Goal: Transaction & Acquisition: Purchase product/service

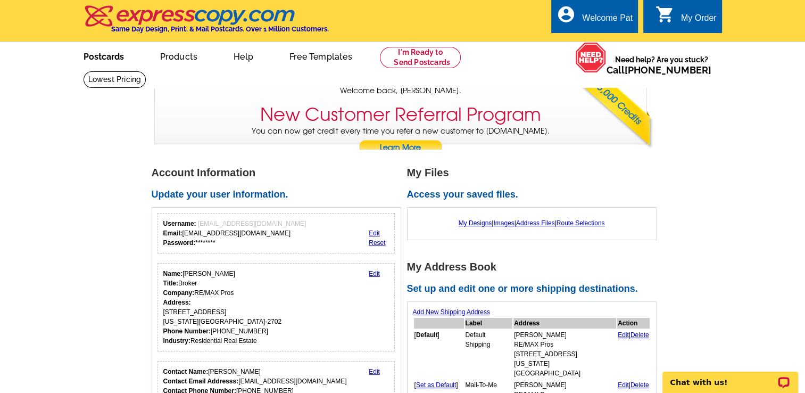
click at [100, 61] on link "Postcards" at bounding box center [104, 55] width 75 height 25
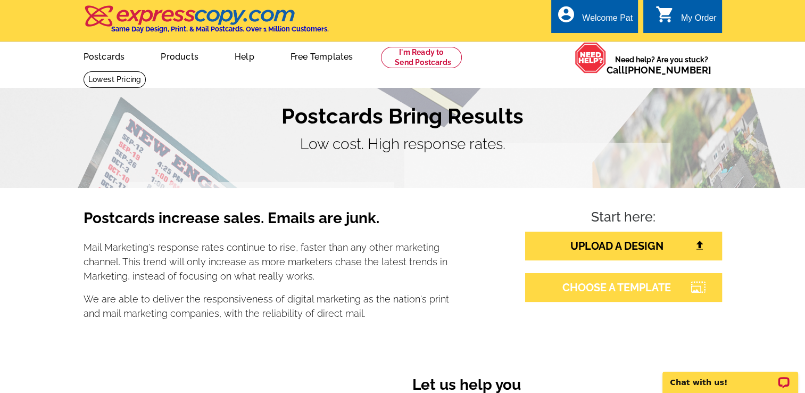
click at [596, 285] on link "CHOOSE A TEMPLATE" at bounding box center [623, 287] width 197 height 29
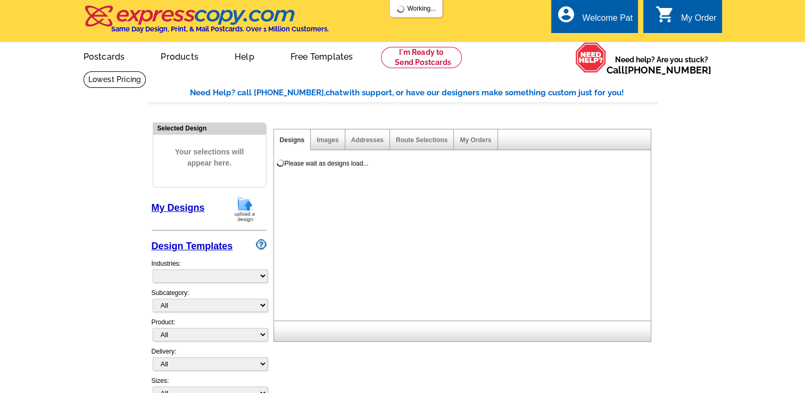
select select "785"
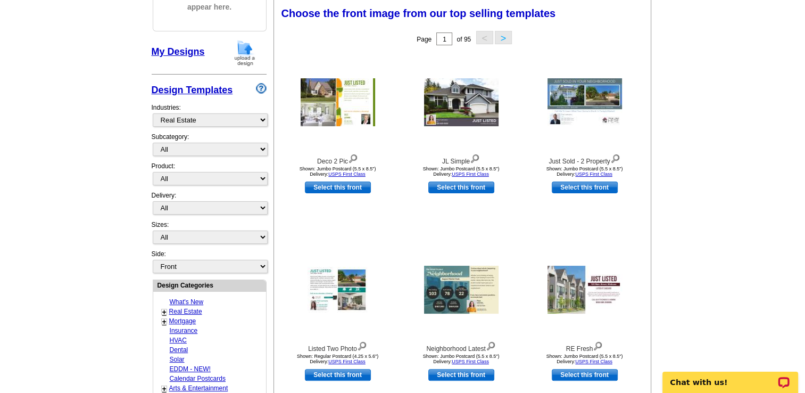
scroll to position [177, 0]
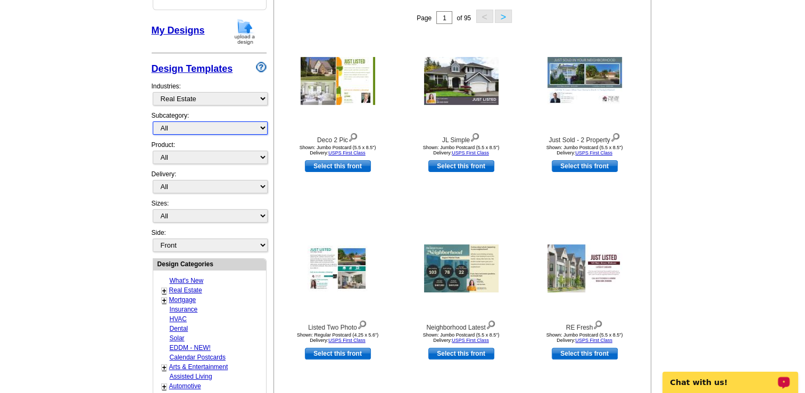
click at [229, 124] on select "All RE/MAX® Referrals Keller Williams® Berkshire Hathaway Home Services Century…" at bounding box center [210, 127] width 115 height 13
select select "807"
click at [153, 121] on select "All RE/MAX® Referrals Keller Williams® Berkshire Hathaway Home Services Century…" at bounding box center [210, 127] width 115 height 13
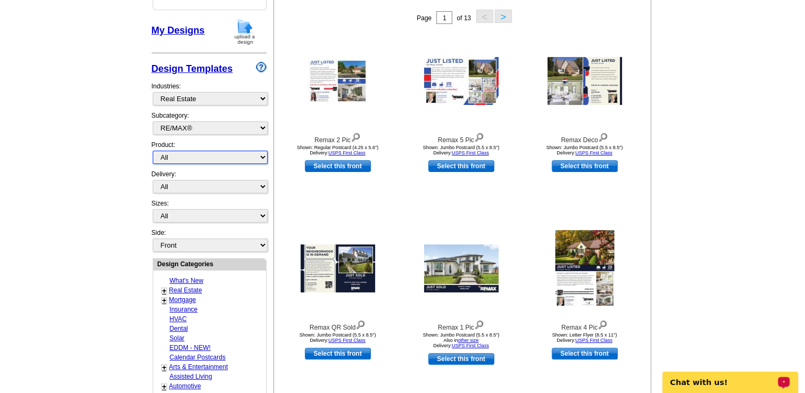
click at [213, 156] on select "All Postcards Letters and flyers Business Cards Door Hangers Greeting Cards" at bounding box center [210, 157] width 115 height 13
select select "1"
click at [153, 151] on select "All Postcards Letters and flyers Business Cards Door Hangers Greeting Cards" at bounding box center [210, 157] width 115 height 13
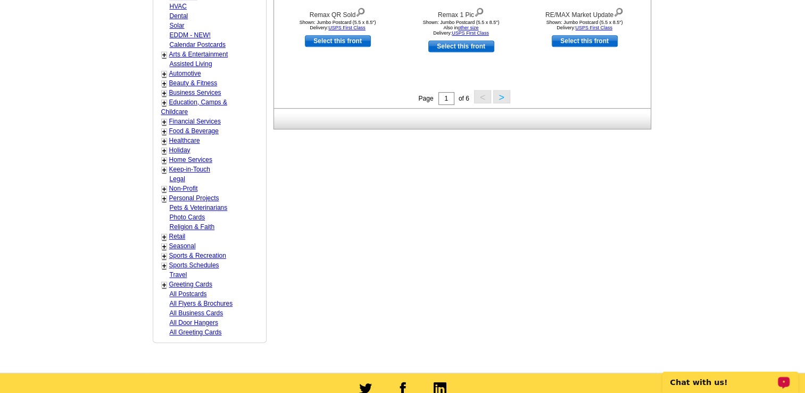
scroll to position [496, 0]
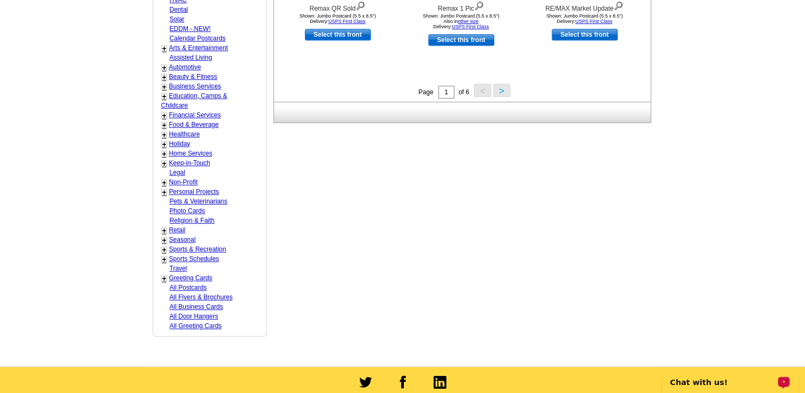
click at [502, 92] on button ">" at bounding box center [501, 90] width 17 height 13
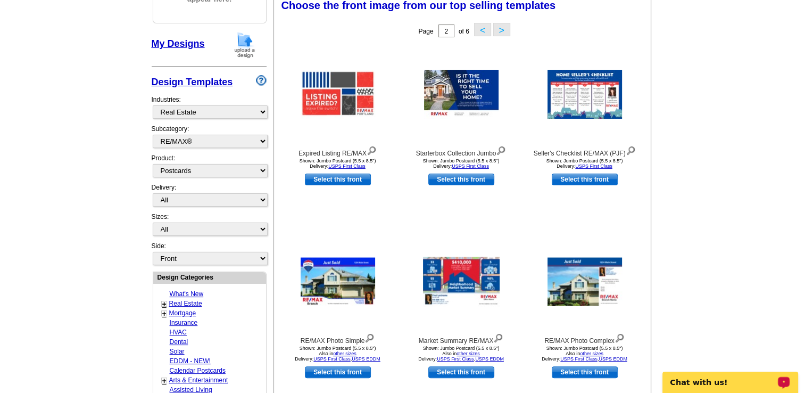
scroll to position [157, 0]
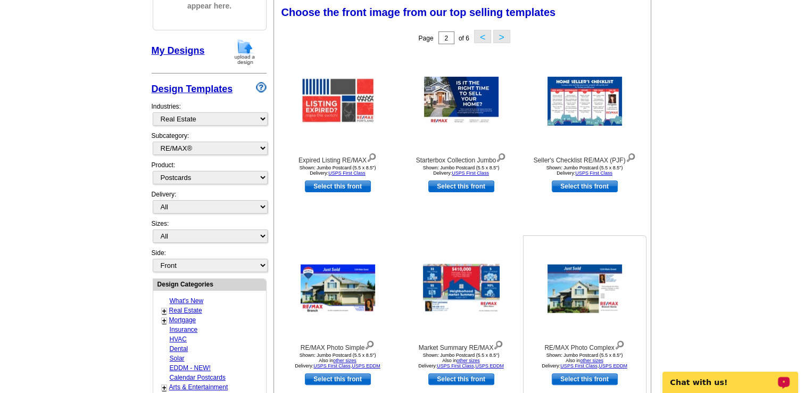
click at [580, 382] on link "Select this front" at bounding box center [585, 379] width 66 height 12
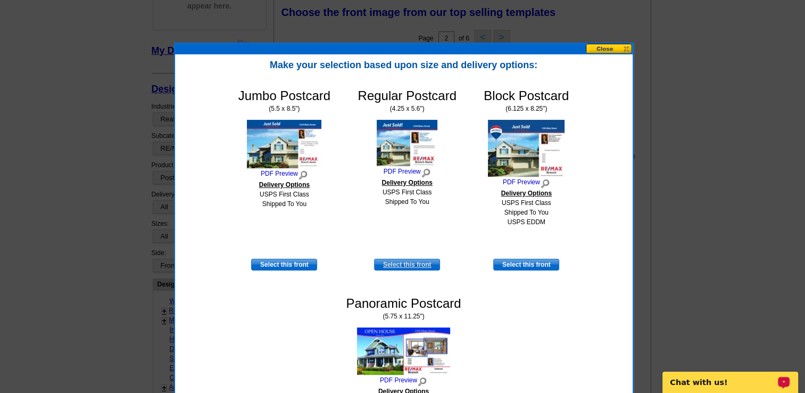
click at [409, 266] on link "Select this front" at bounding box center [407, 265] width 66 height 12
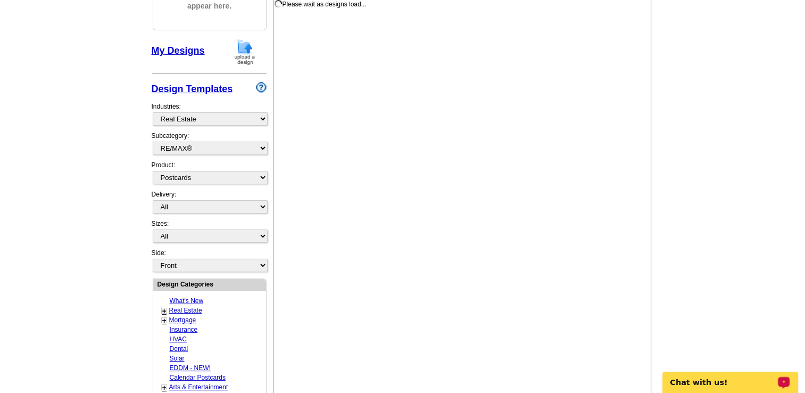
select select "1"
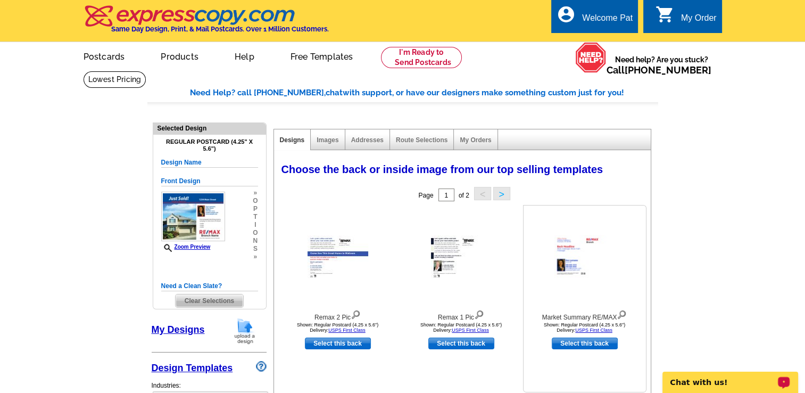
click at [566, 343] on link "Select this back" at bounding box center [585, 343] width 66 height 12
select select "front"
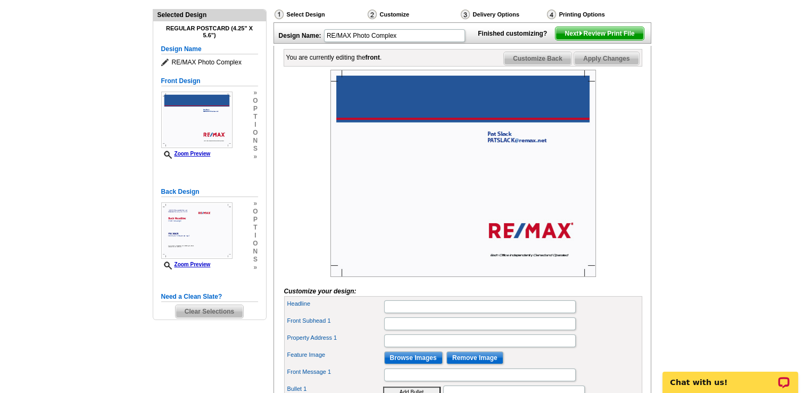
scroll to position [135, 0]
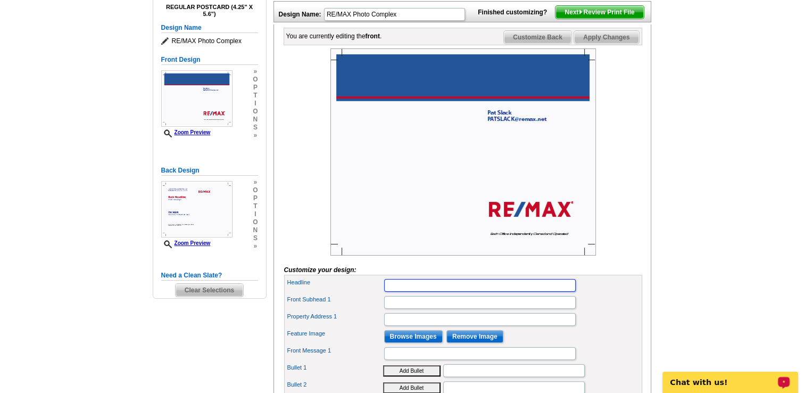
click at [446, 292] on input "Headline" at bounding box center [480, 285] width 192 height 13
type input "Just Listed"
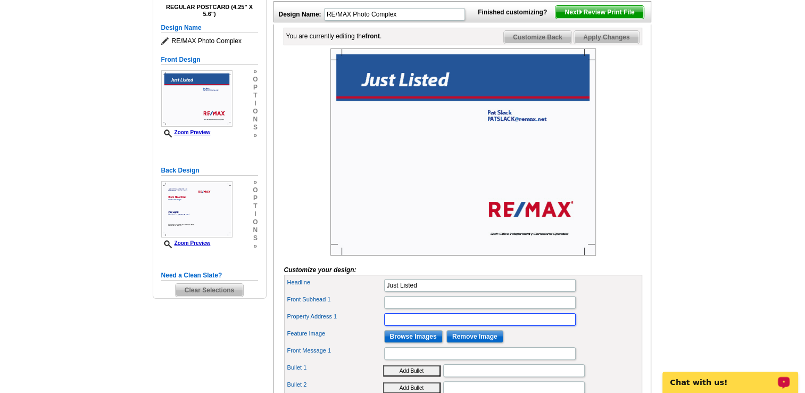
click at [429, 326] on input "Property Address 1" at bounding box center [480, 319] width 192 height 13
type input "1908 Emerald Brook Ct. Edmond OK 73003"
click at [421, 343] on input "Browse Images" at bounding box center [413, 336] width 59 height 13
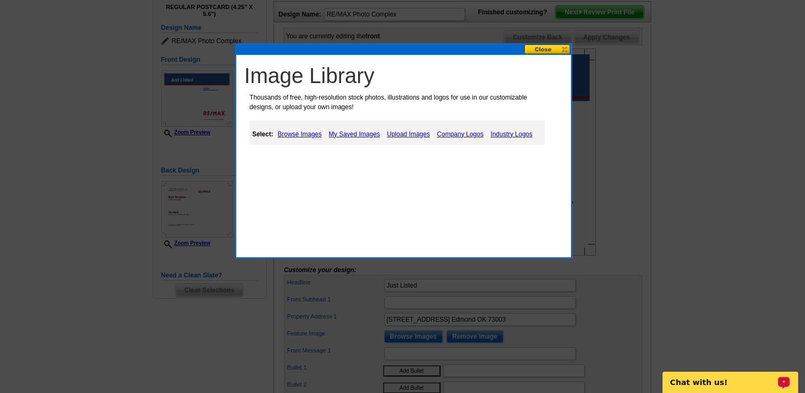
click at [416, 133] on link "Upload Images" at bounding box center [408, 134] width 48 height 13
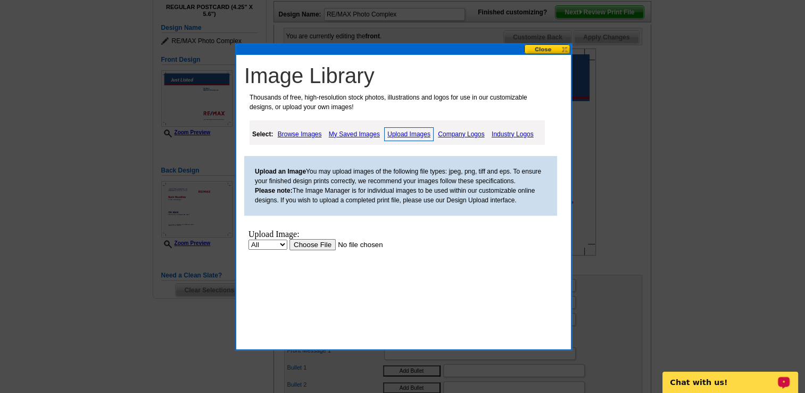
click at [305, 245] on input "file" at bounding box center [356, 243] width 135 height 11
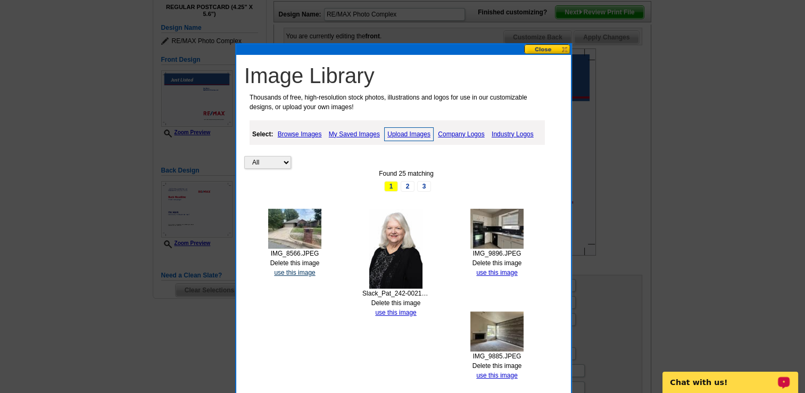
click at [294, 272] on link "use this image" at bounding box center [294, 272] width 41 height 7
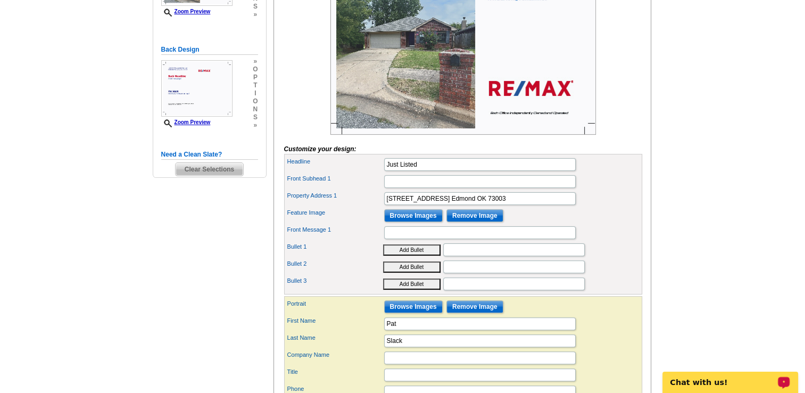
scroll to position [277, 0]
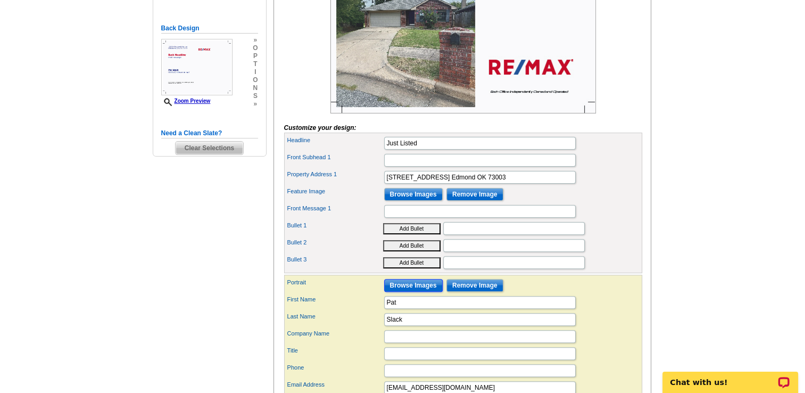
click at [416, 292] on input "Browse Images" at bounding box center [413, 285] width 59 height 13
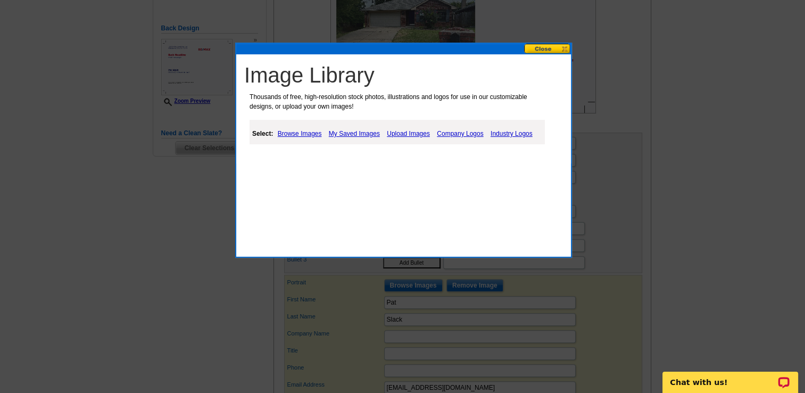
click at [314, 133] on link "Browse Images" at bounding box center [299, 133] width 49 height 13
click at [340, 130] on link "My Saved Images" at bounding box center [355, 133] width 56 height 13
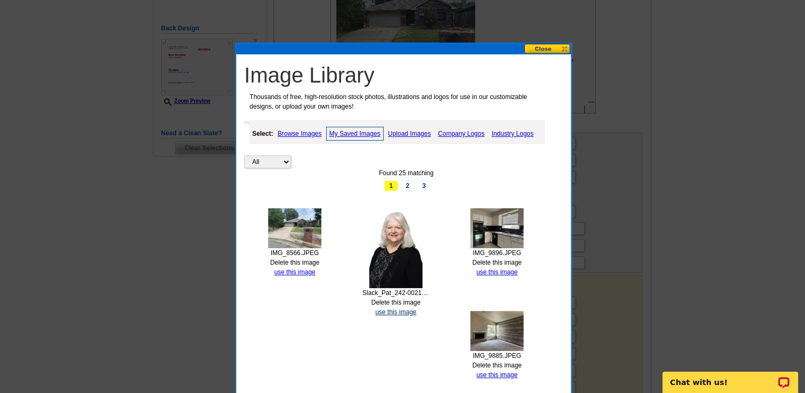
click at [398, 310] on link "use this image" at bounding box center [395, 311] width 41 height 7
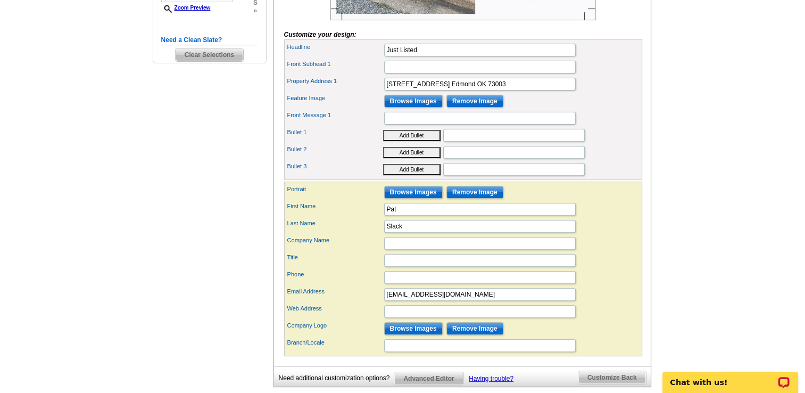
scroll to position [376, 0]
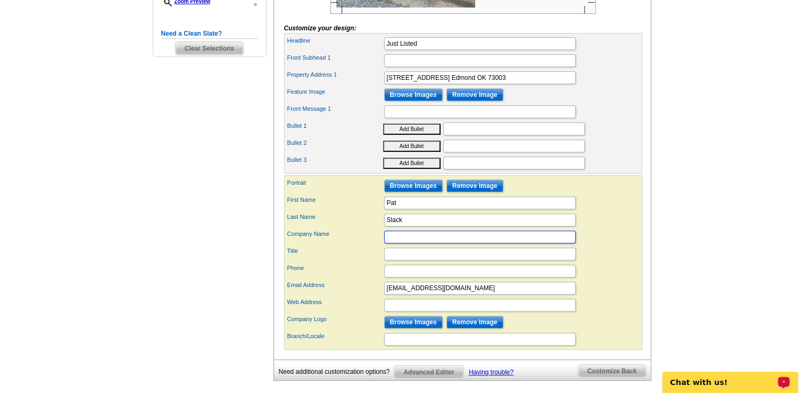
click at [438, 243] on input "Company Name" at bounding box center [480, 236] width 192 height 13
type input "RE/MAX Pros"
click at [420, 260] on input "Title" at bounding box center [480, 253] width 192 height 13
type input "Broker/Owner"
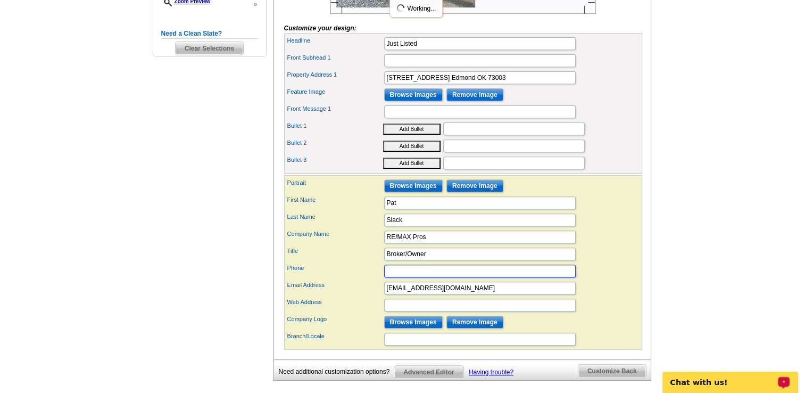
click at [415, 277] on input "Phone" at bounding box center [480, 270] width 192 height 13
type input "405-722-3636"
click at [415, 328] on input "Browse Images" at bounding box center [413, 322] width 59 height 13
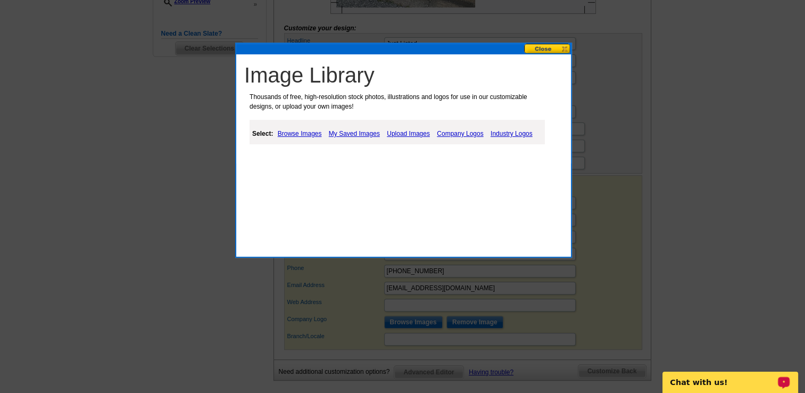
click at [346, 132] on link "My Saved Images" at bounding box center [354, 133] width 56 height 13
click at [451, 135] on link "Company Logos" at bounding box center [460, 133] width 52 height 13
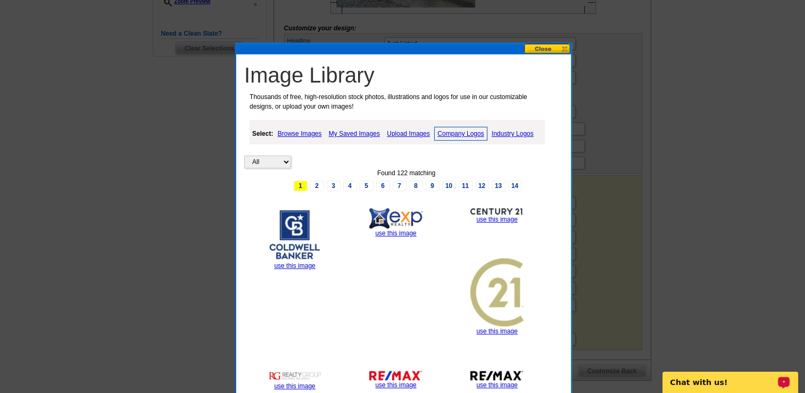
click at [354, 133] on link "My Saved Images" at bounding box center [354, 133] width 56 height 13
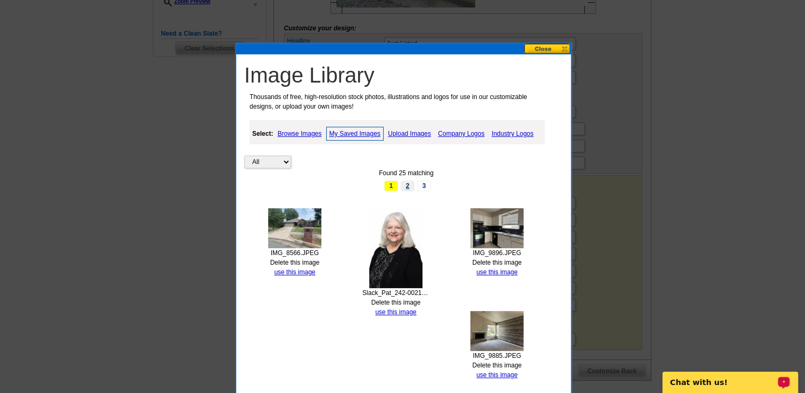
click at [407, 184] on link "2" at bounding box center [408, 185] width 14 height 11
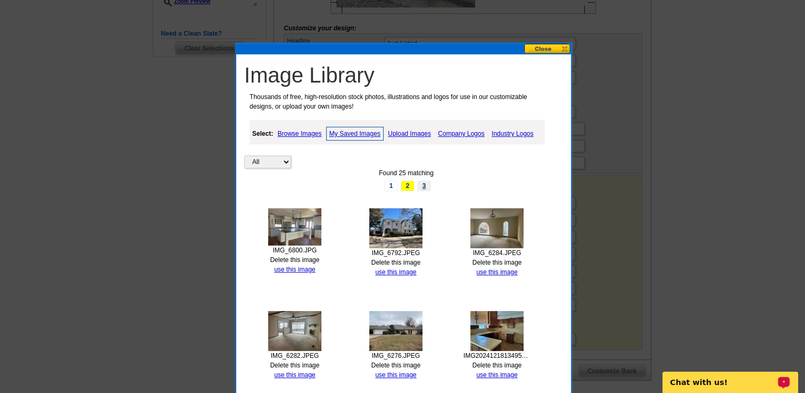
click at [424, 184] on link "3" at bounding box center [424, 185] width 14 height 11
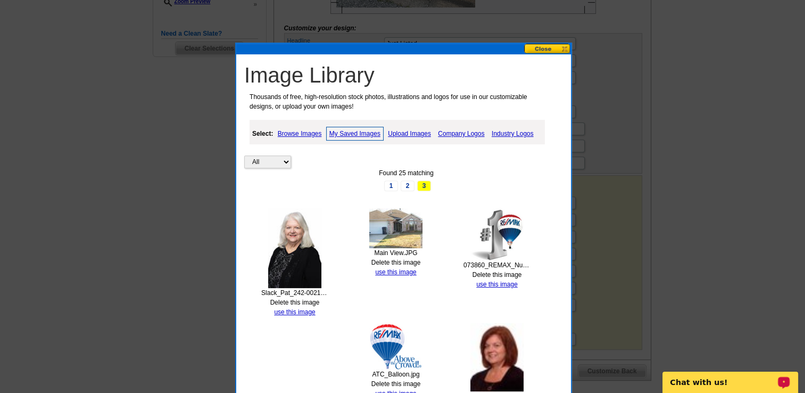
click at [501, 234] on img at bounding box center [496, 234] width 53 height 52
click at [495, 283] on link "use this image" at bounding box center [496, 283] width 41 height 7
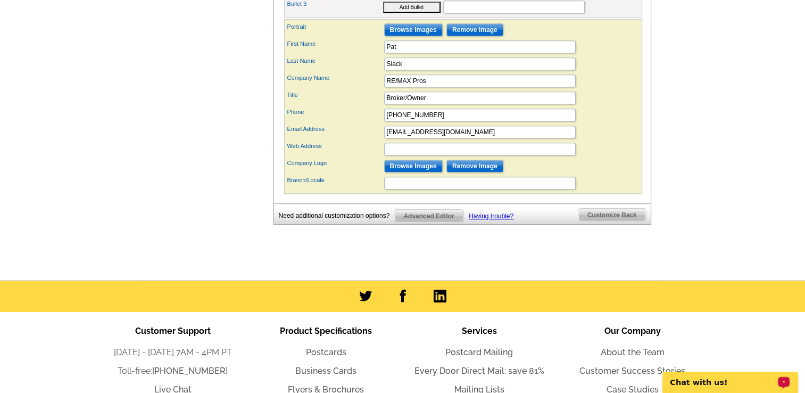
scroll to position [567, 0]
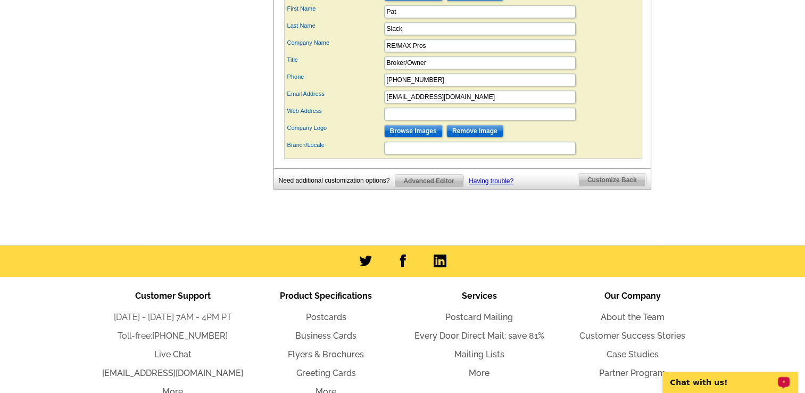
click at [614, 186] on span "Customize Back" at bounding box center [612, 179] width 68 height 13
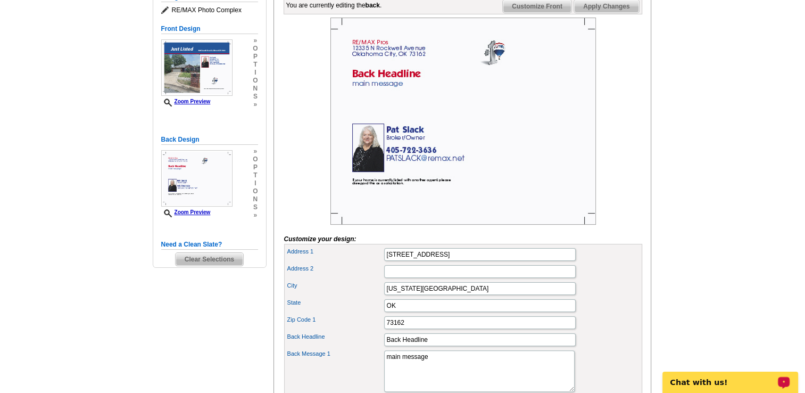
scroll to position [170, 0]
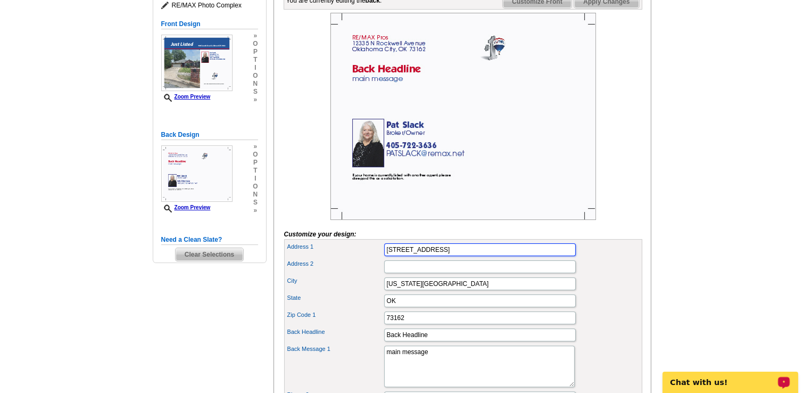
click at [481, 256] on input "12335 N Rockwell Avenue" at bounding box center [480, 249] width 192 height 13
type input "1"
type input "12309 Hidden Forest Blvd"
click at [435, 324] on input "73162" at bounding box center [480, 317] width 192 height 13
type input "73142"
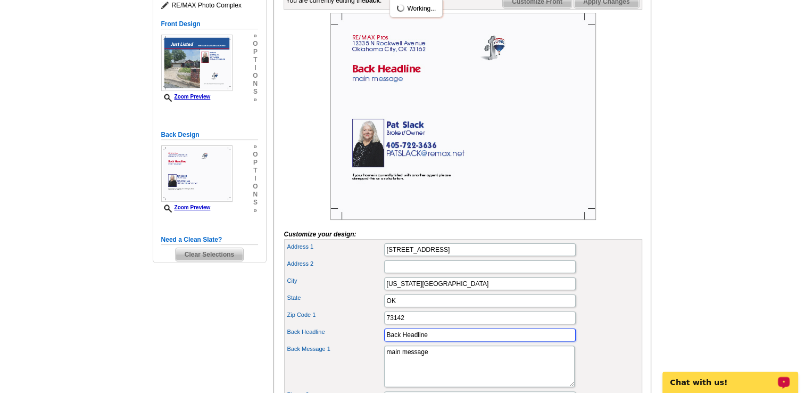
click at [448, 341] on input "Back Headline" at bounding box center [480, 334] width 192 height 13
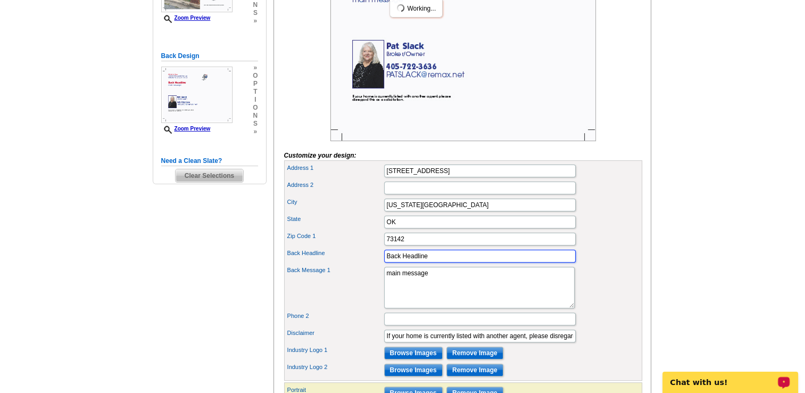
scroll to position [255, 0]
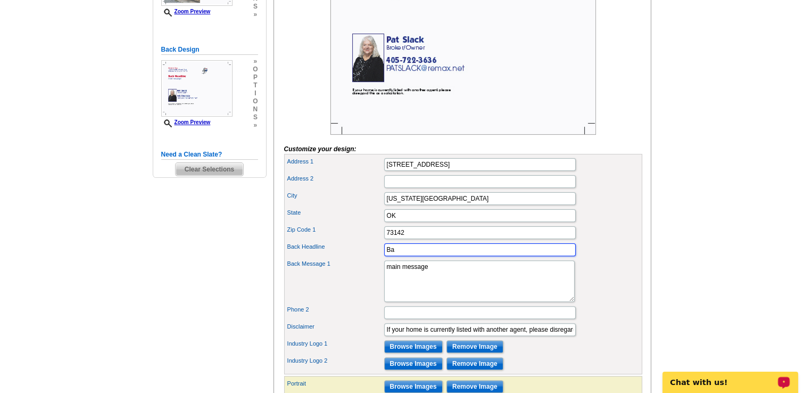
type input "B"
click at [443, 286] on textarea "main message" at bounding box center [479, 281] width 191 height 42
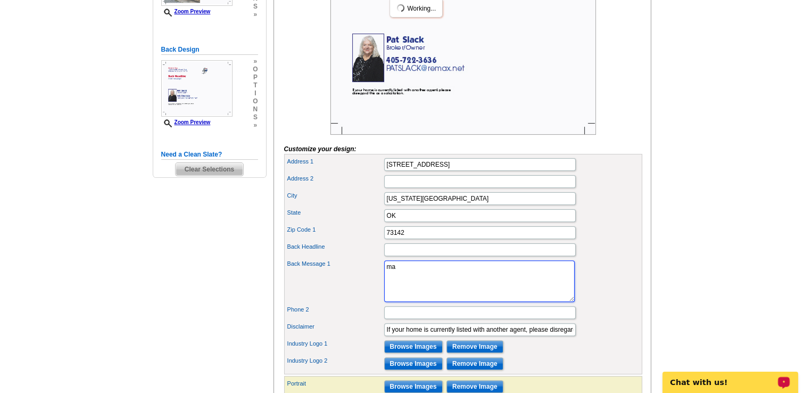
type textarea "m"
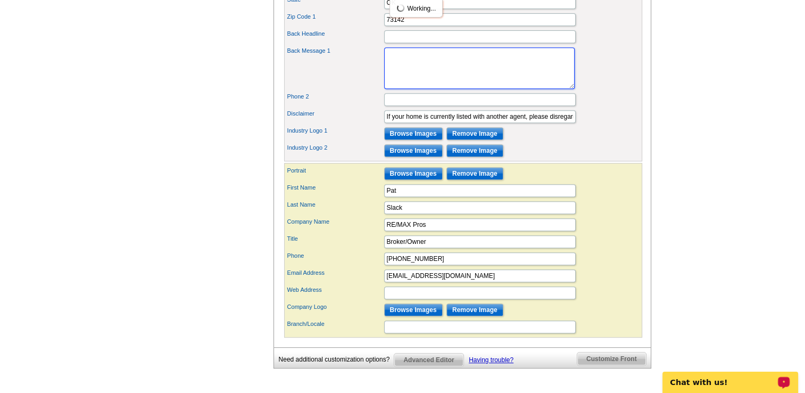
scroll to position [511, 0]
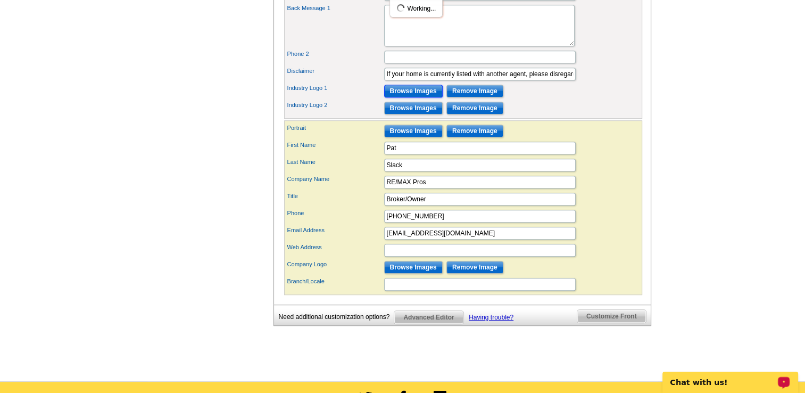
click at [426, 97] on input "Browse Images" at bounding box center [413, 91] width 59 height 13
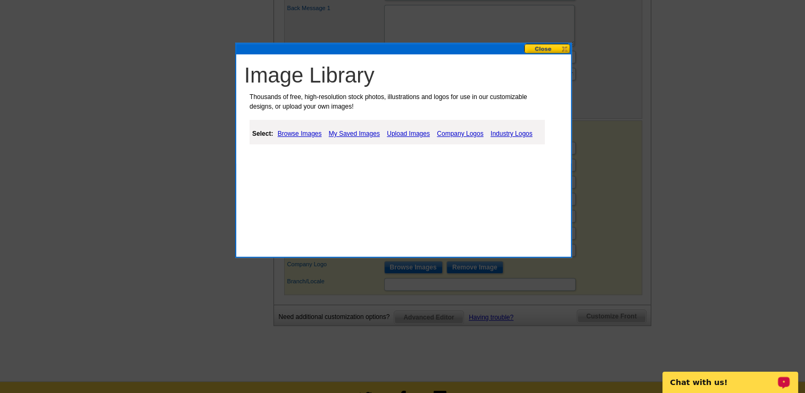
click at [457, 135] on link "Company Logos" at bounding box center [460, 133] width 52 height 13
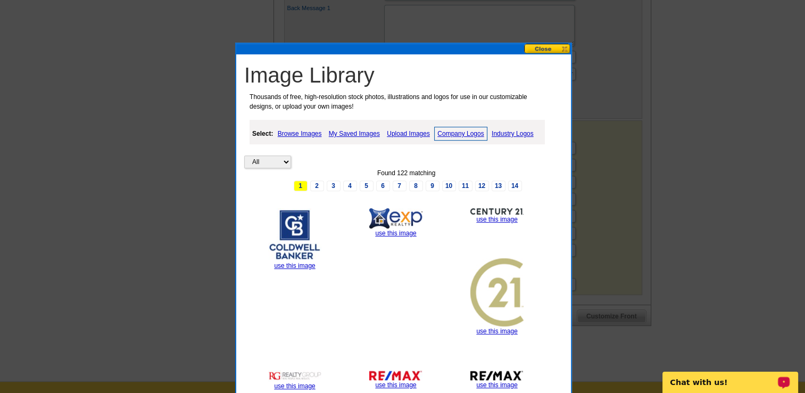
click at [391, 374] on img at bounding box center [395, 375] width 53 height 10
click at [394, 384] on link "use this image" at bounding box center [395, 384] width 41 height 7
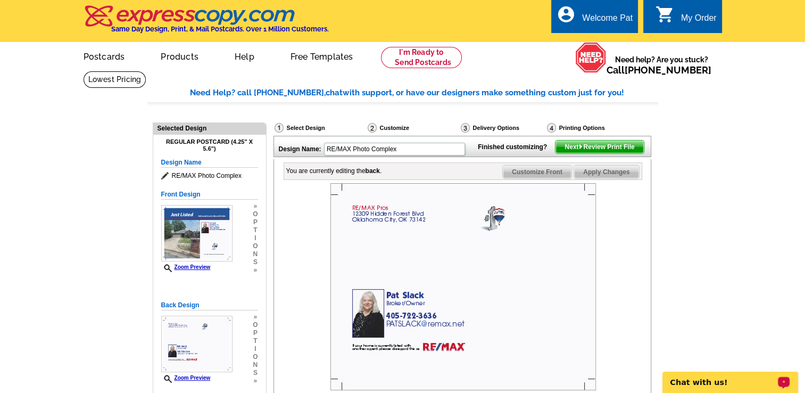
click at [501, 240] on img at bounding box center [463, 286] width 266 height 207
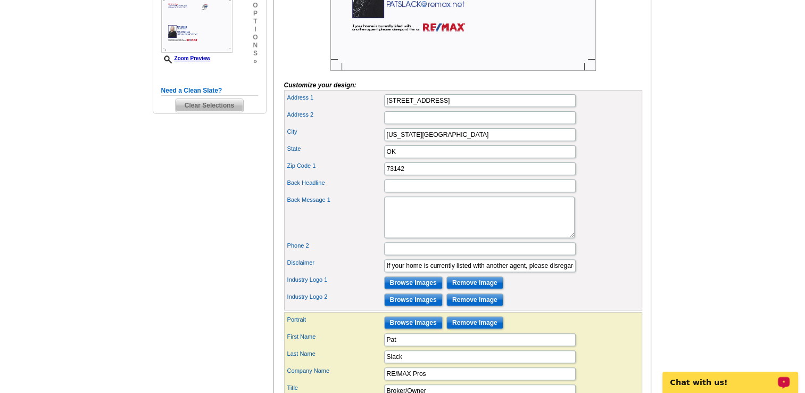
scroll to position [347, 0]
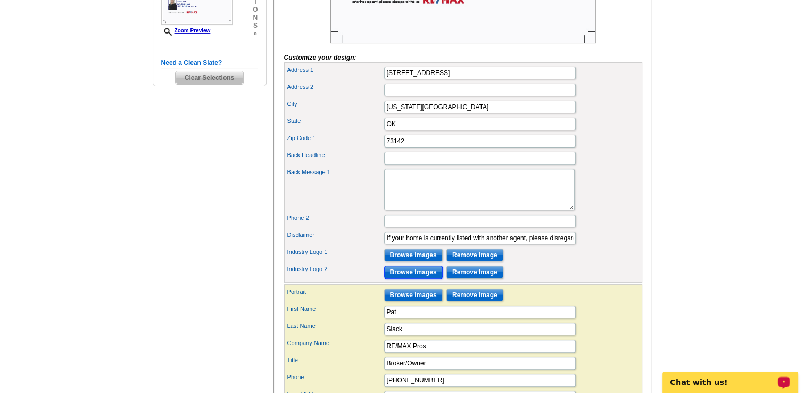
click at [416, 278] on input "Browse Images" at bounding box center [413, 272] width 59 height 13
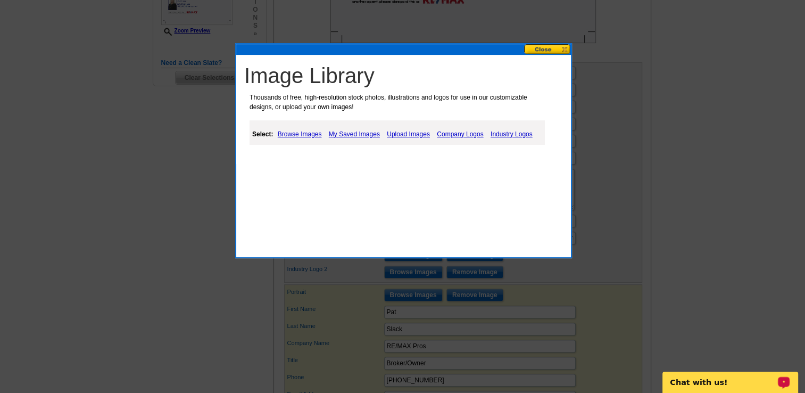
click at [456, 135] on link "Company Logos" at bounding box center [460, 134] width 52 height 13
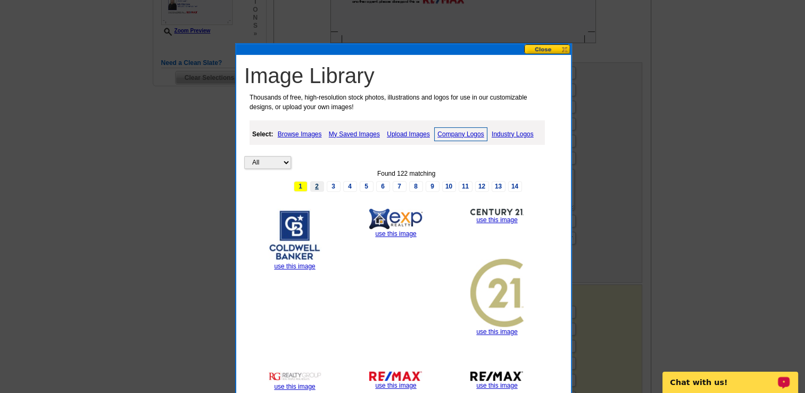
click at [317, 187] on link "2" at bounding box center [317, 186] width 14 height 11
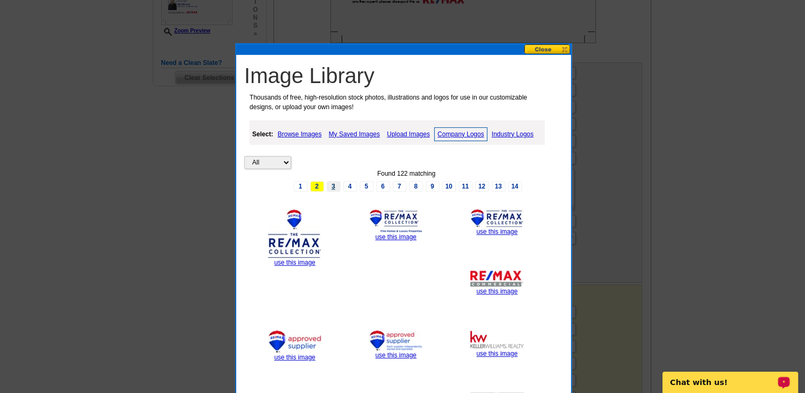
click at [334, 187] on link "3" at bounding box center [334, 186] width 14 height 11
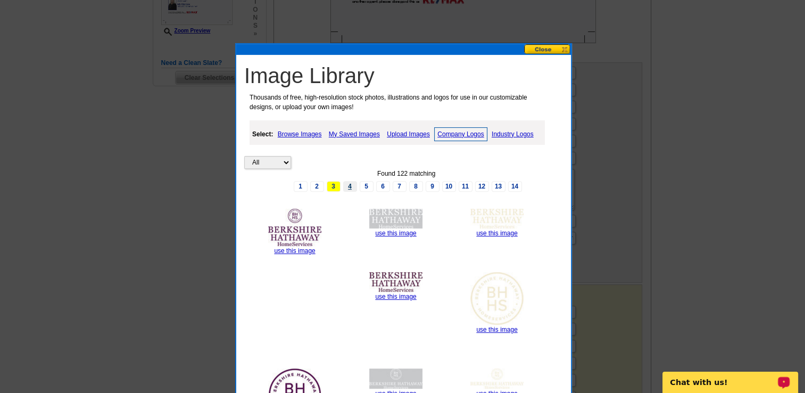
click at [348, 188] on link "4" at bounding box center [350, 186] width 14 height 11
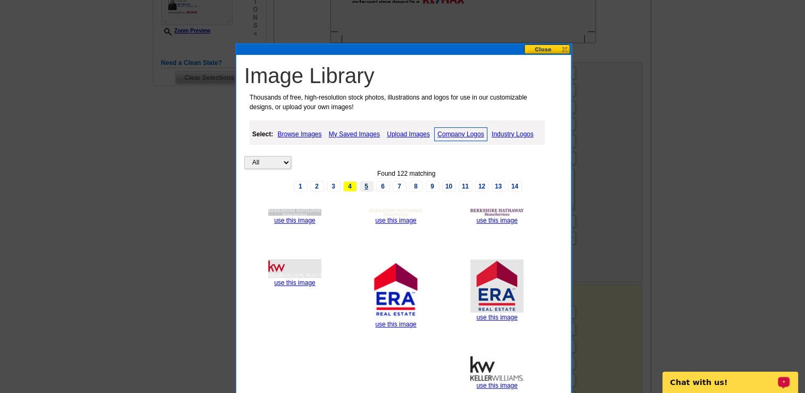
click at [367, 184] on link "5" at bounding box center [367, 186] width 14 height 11
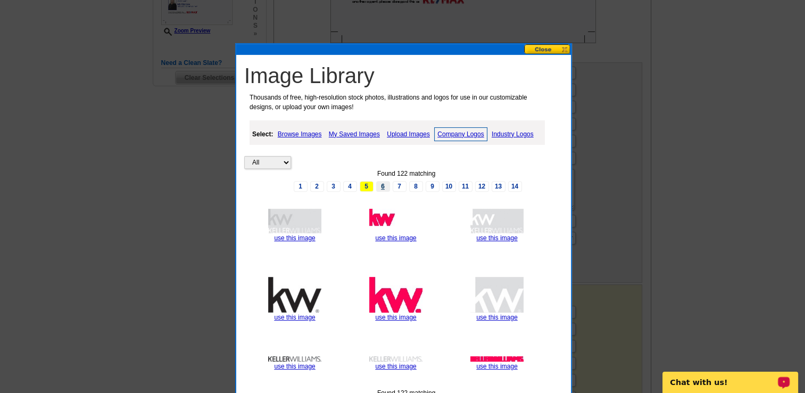
click at [383, 184] on link "6" at bounding box center [383, 186] width 14 height 11
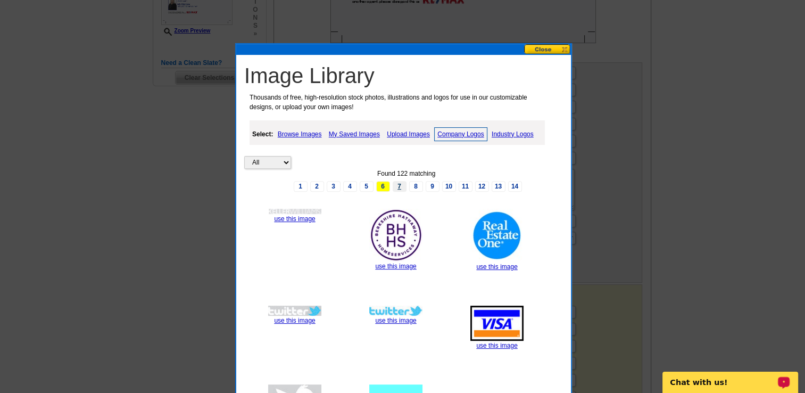
click at [402, 184] on link "7" at bounding box center [400, 186] width 14 height 11
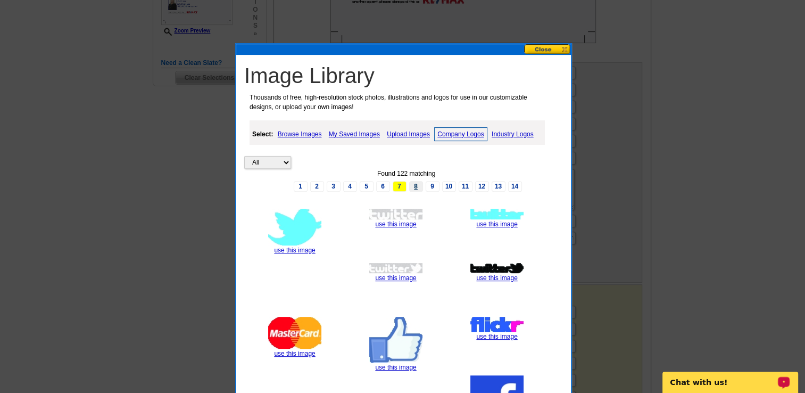
click at [415, 183] on link "8" at bounding box center [416, 186] width 14 height 11
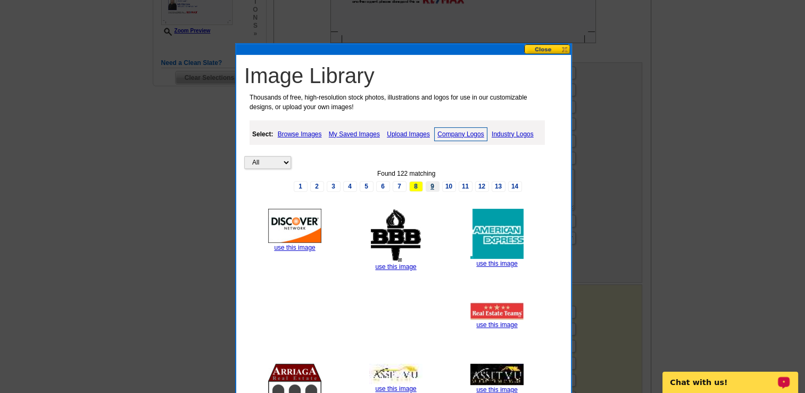
click at [431, 184] on link "9" at bounding box center [433, 186] width 14 height 11
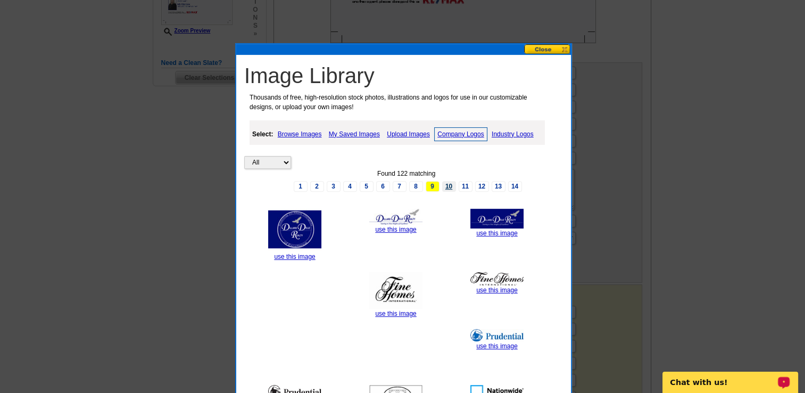
click at [445, 184] on link "10" at bounding box center [449, 186] width 14 height 11
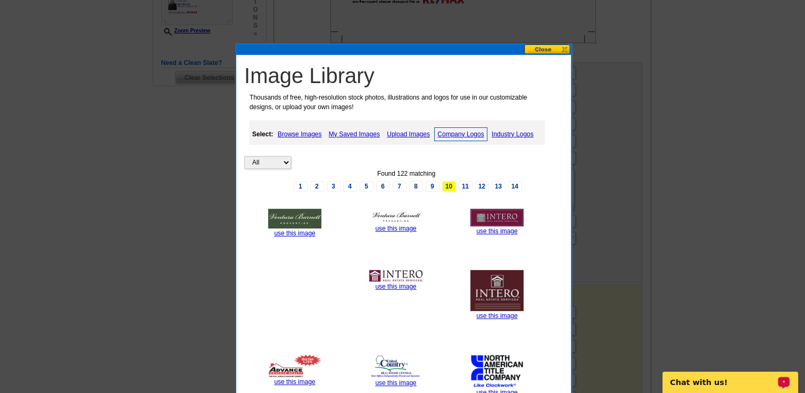
click at [348, 135] on link "My Saved Images" at bounding box center [354, 134] width 56 height 13
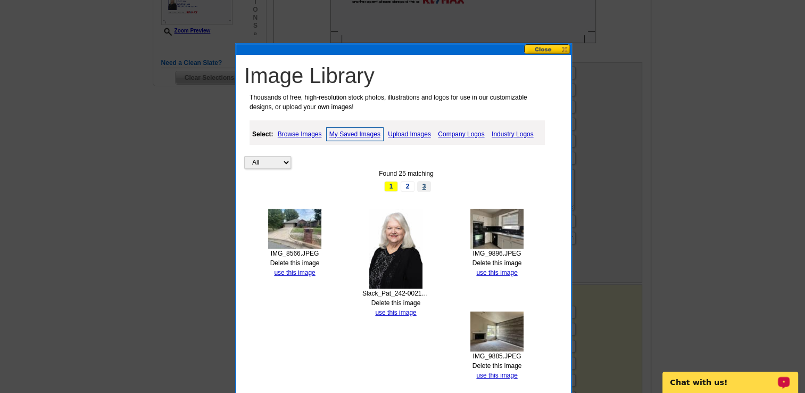
click at [424, 187] on link "3" at bounding box center [424, 186] width 14 height 11
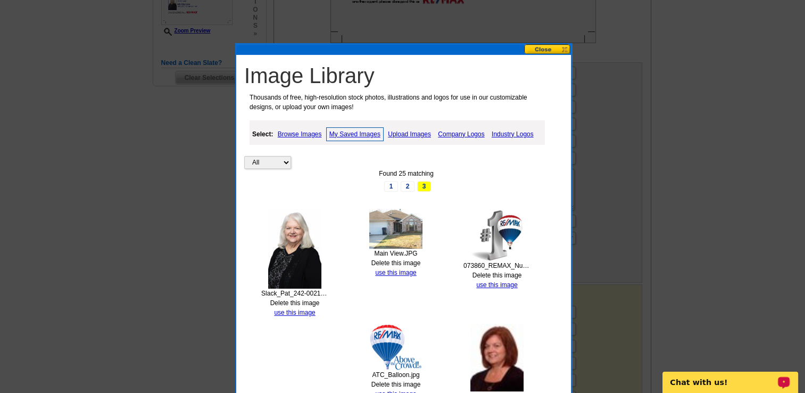
click at [542, 52] on button at bounding box center [547, 49] width 47 height 10
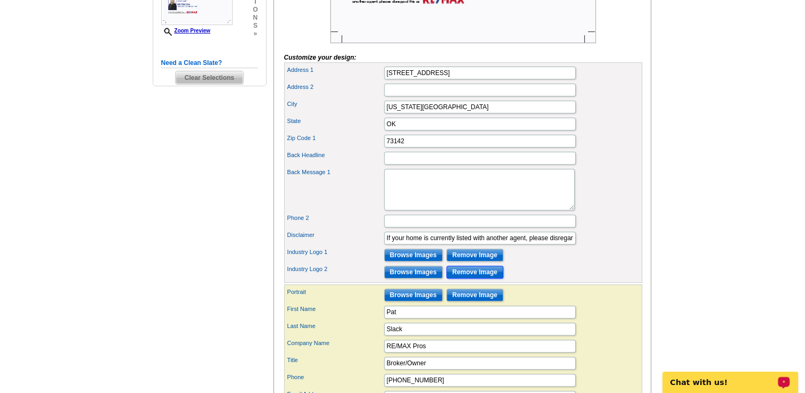
click at [479, 278] on input "Remove Image" at bounding box center [474, 272] width 57 height 13
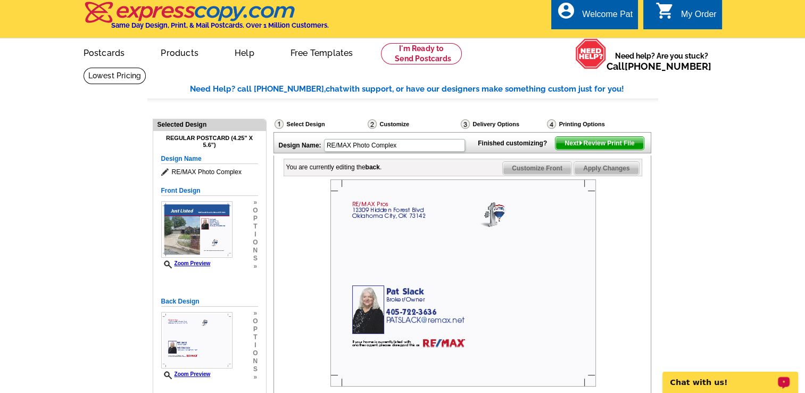
click at [545, 175] on span "Customize Front" at bounding box center [537, 168] width 69 height 13
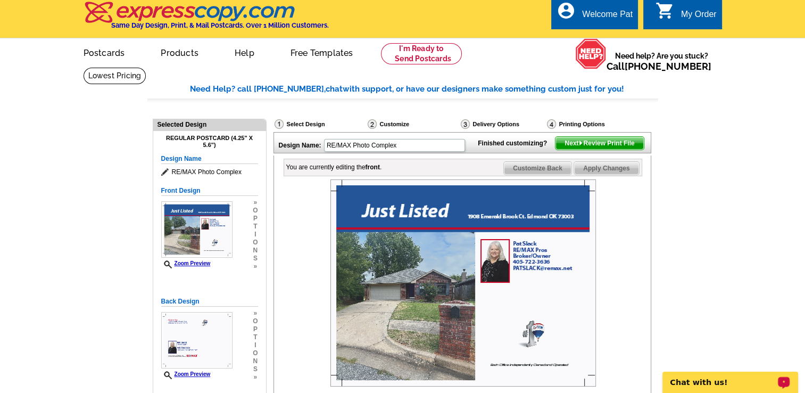
scroll to position [347, 0]
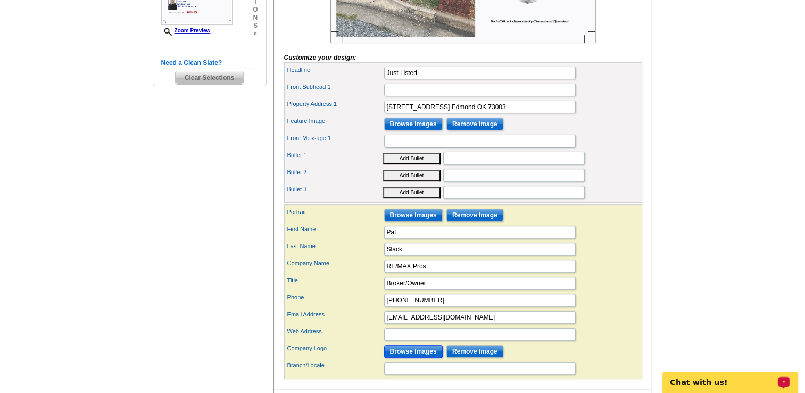
click at [427, 358] on input "Browse Images" at bounding box center [413, 351] width 59 height 13
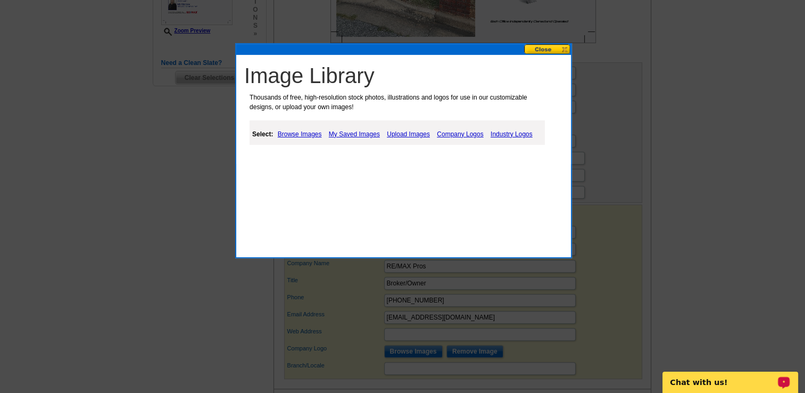
click at [456, 133] on link "Company Logos" at bounding box center [460, 134] width 52 height 13
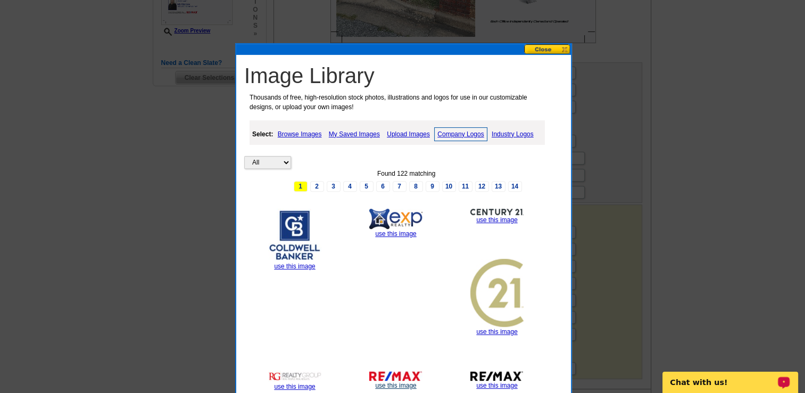
click at [390, 384] on link "use this image" at bounding box center [395, 385] width 41 height 7
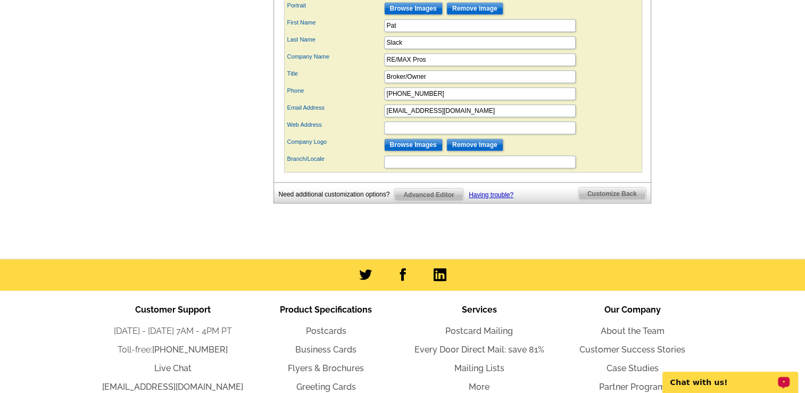
scroll to position [568, 0]
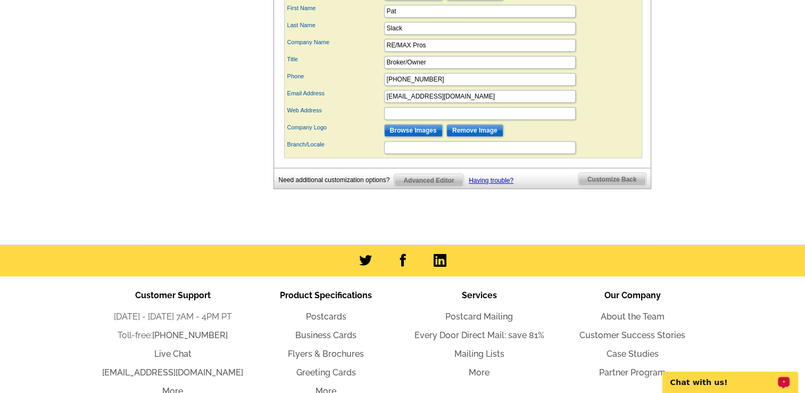
click at [616, 186] on span "Customize Back" at bounding box center [612, 179] width 68 height 13
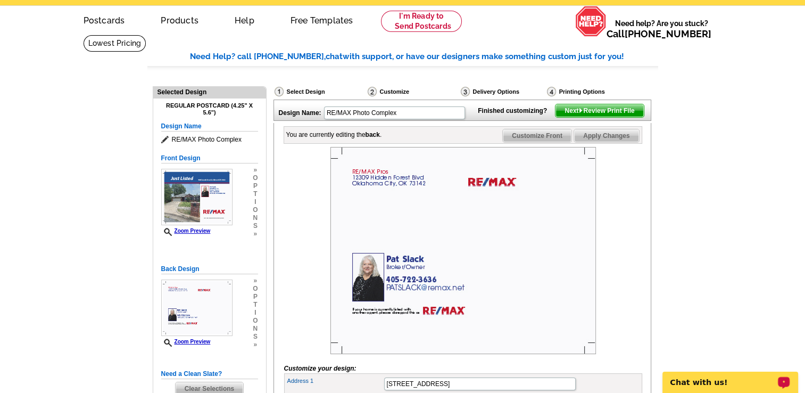
scroll to position [9, 0]
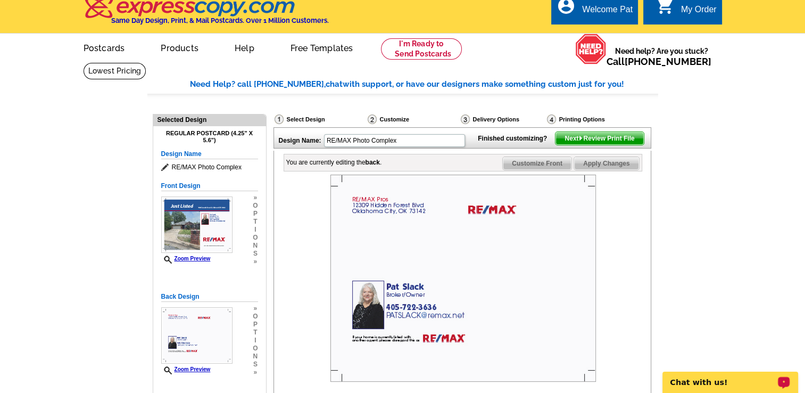
click at [606, 145] on span "Next Review Print File" at bounding box center [600, 138] width 88 height 13
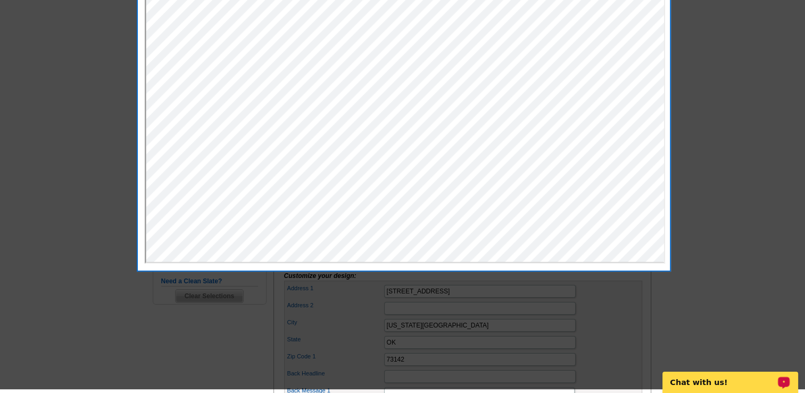
scroll to position [0, 0]
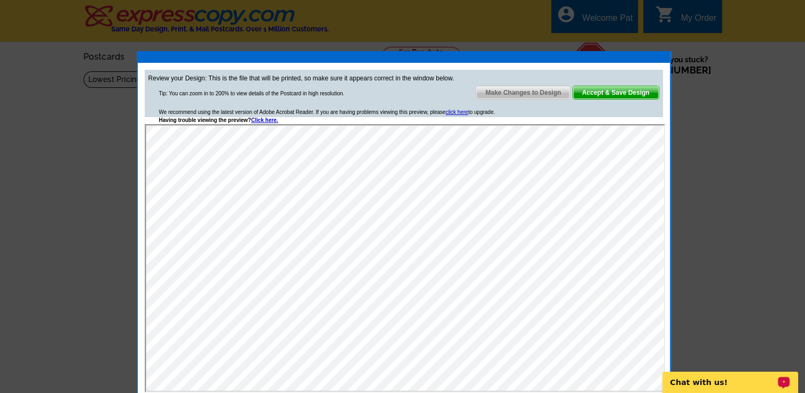
click at [632, 91] on span "Accept & Save Design" at bounding box center [616, 92] width 86 height 13
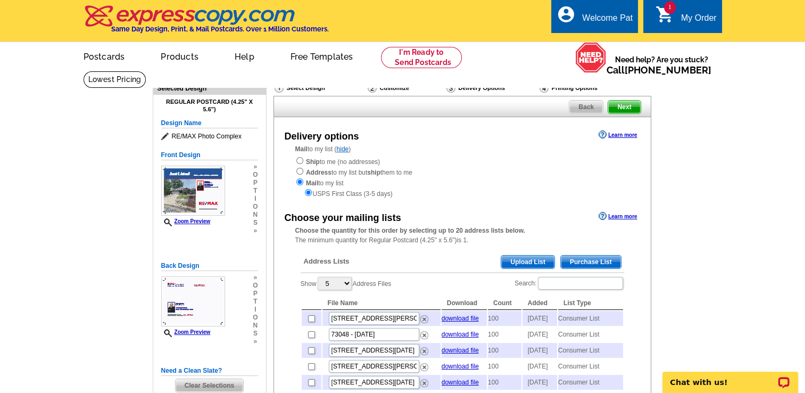
click at [603, 262] on span "Purchase List" at bounding box center [591, 261] width 60 height 13
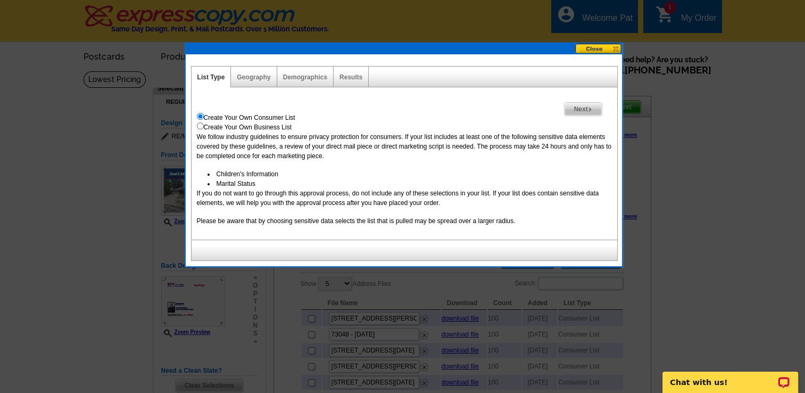
click at [577, 107] on span "Next" at bounding box center [583, 109] width 37 height 13
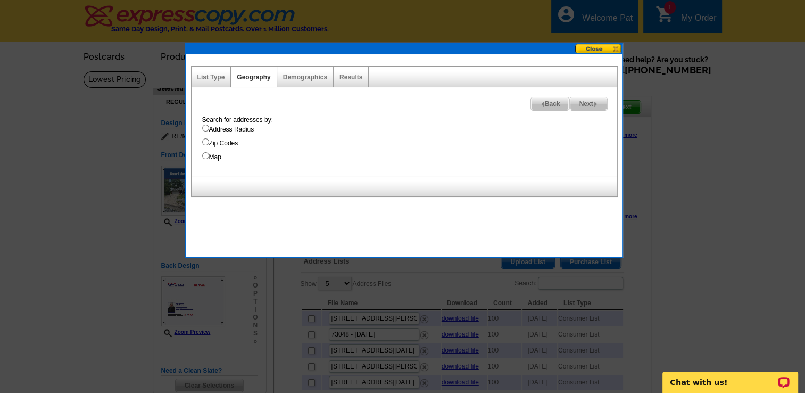
click at [205, 130] on input "Address Radius" at bounding box center [205, 128] width 7 height 7
radio input "true"
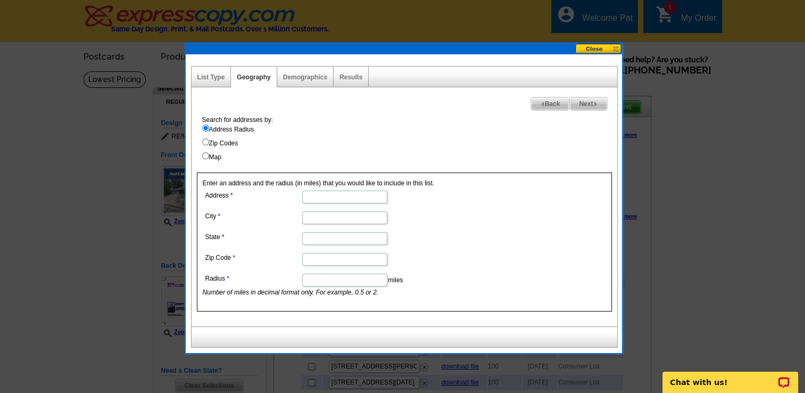
click at [341, 193] on input "Address" at bounding box center [344, 197] width 85 height 13
type input "1908 Emerald Brook Ln"
type input "Edmond"
type input "[US_STATE]"
type input "73003"
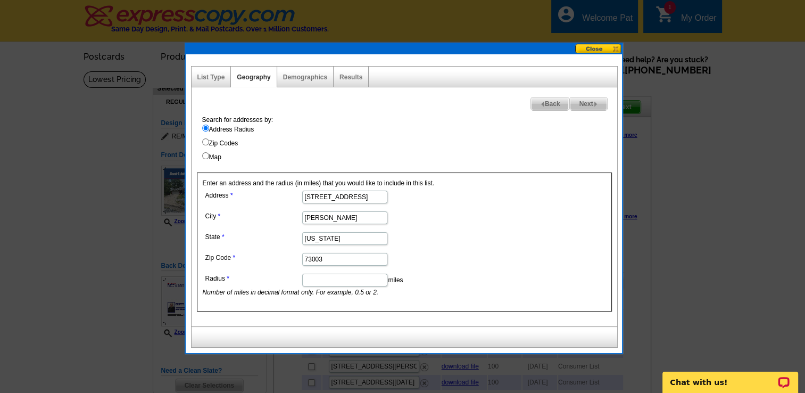
click at [336, 278] on input "Radius" at bounding box center [344, 280] width 85 height 13
type input "1"
click at [588, 102] on span "Next" at bounding box center [588, 103] width 37 height 13
select select
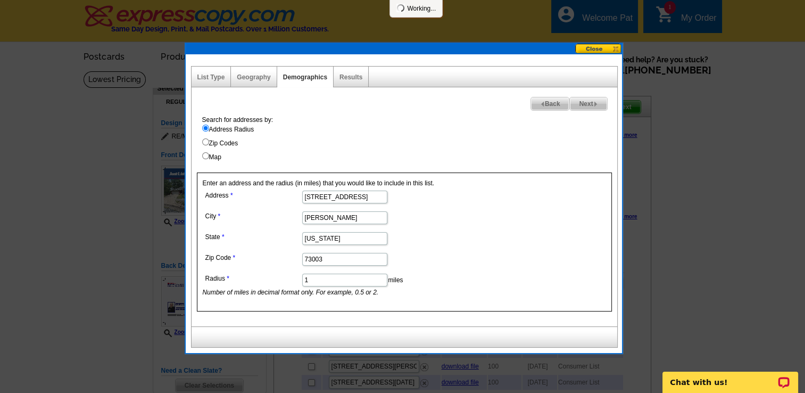
select select
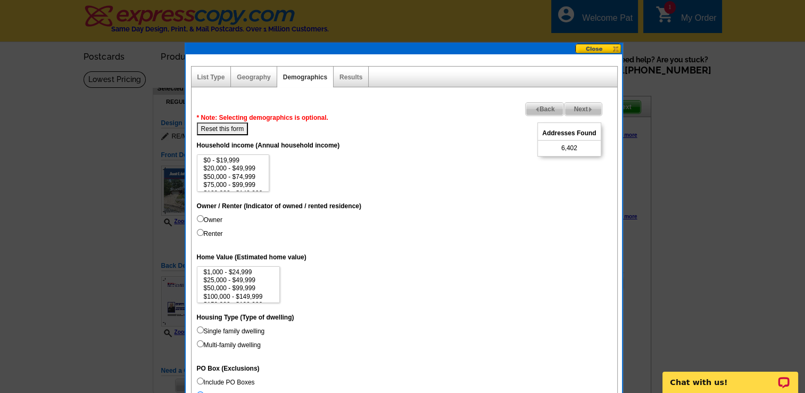
click at [585, 110] on span "Next" at bounding box center [583, 109] width 37 height 13
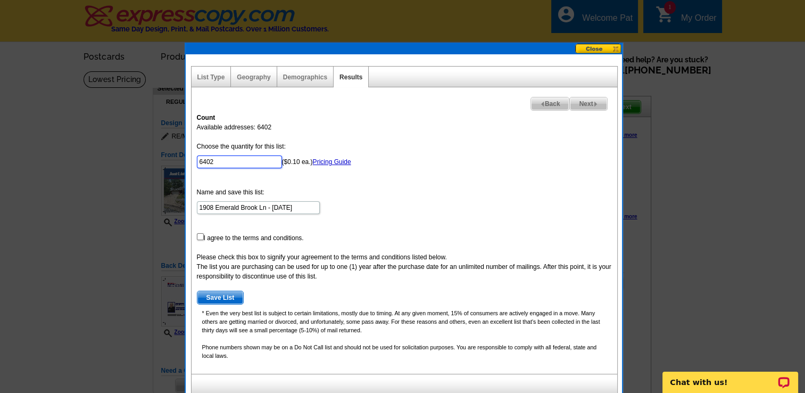
click at [224, 160] on input "6402" at bounding box center [239, 161] width 85 height 13
type input "6"
type input "100"
click at [199, 235] on input "checkbox" at bounding box center [200, 236] width 7 height 7
checkbox input "true"
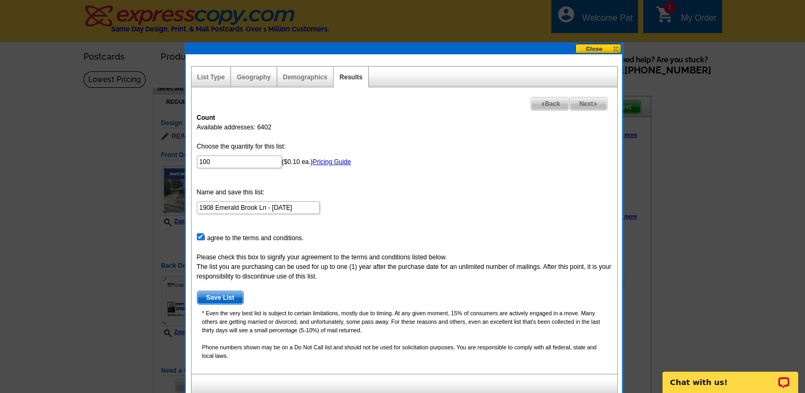
click at [232, 297] on span "Save List" at bounding box center [220, 297] width 46 height 13
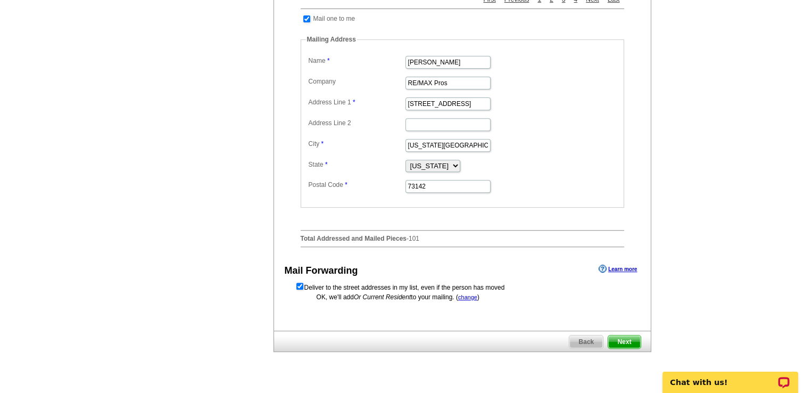
scroll to position [418, 0]
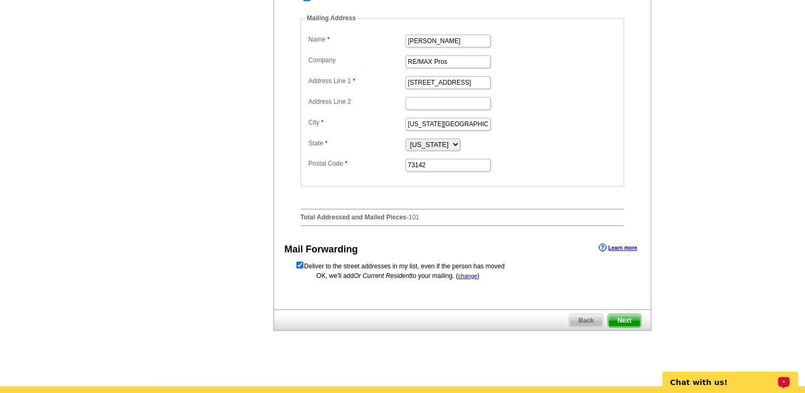
click at [626, 327] on span "Next" at bounding box center [624, 320] width 32 height 13
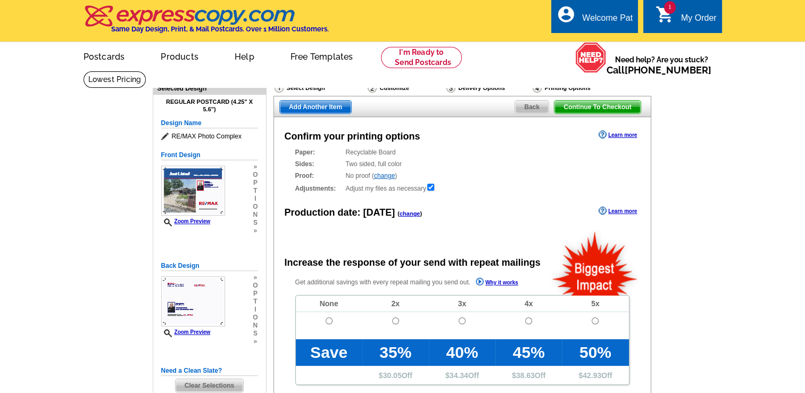
radio input "false"
click at [328, 322] on input "radio" at bounding box center [329, 320] width 7 height 7
radio input "true"
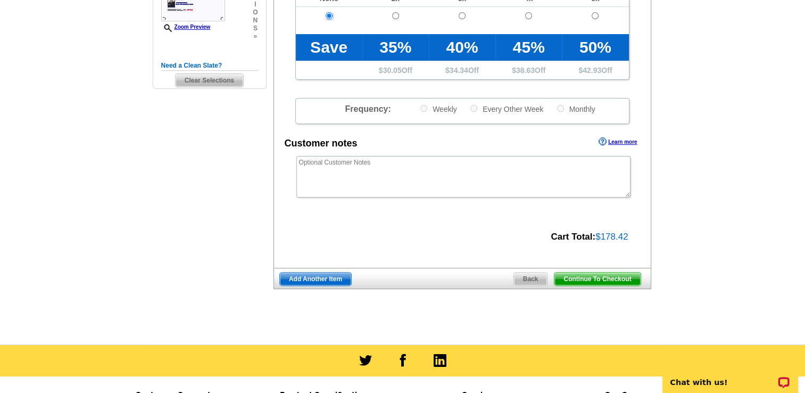
scroll to position [326, 0]
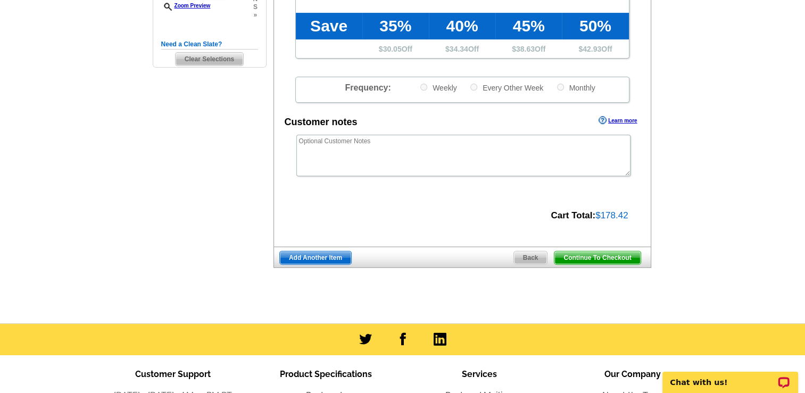
click at [606, 256] on span "Continue To Checkout" at bounding box center [598, 257] width 86 height 13
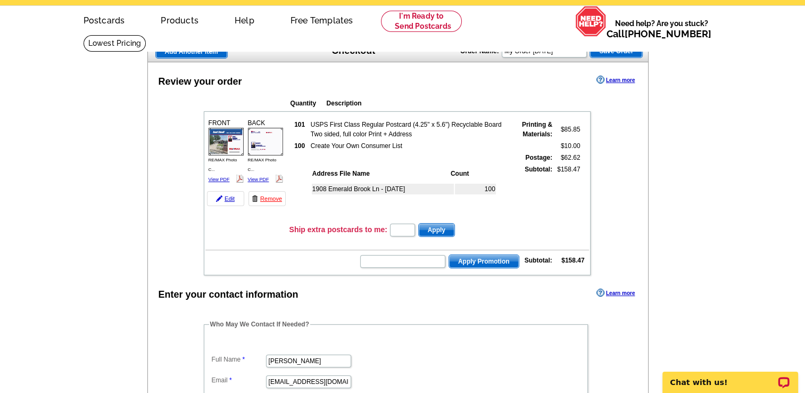
scroll to position [43, 0]
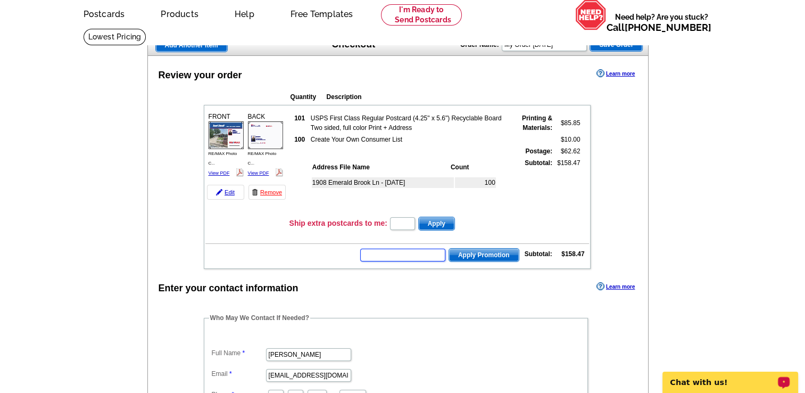
click at [376, 254] on input "text" at bounding box center [402, 255] width 85 height 13
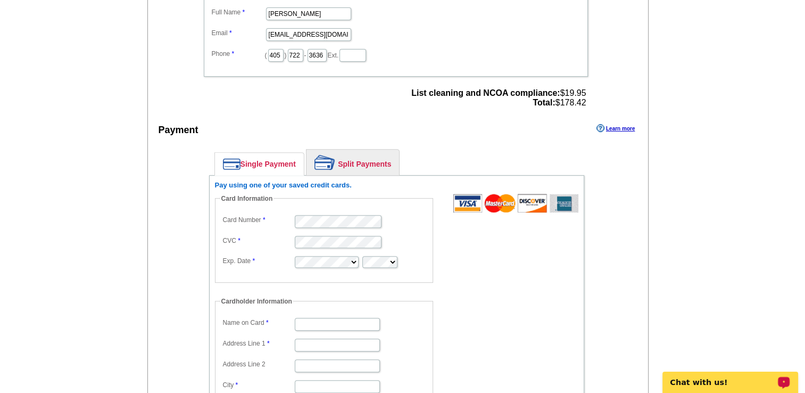
scroll to position [39, 0]
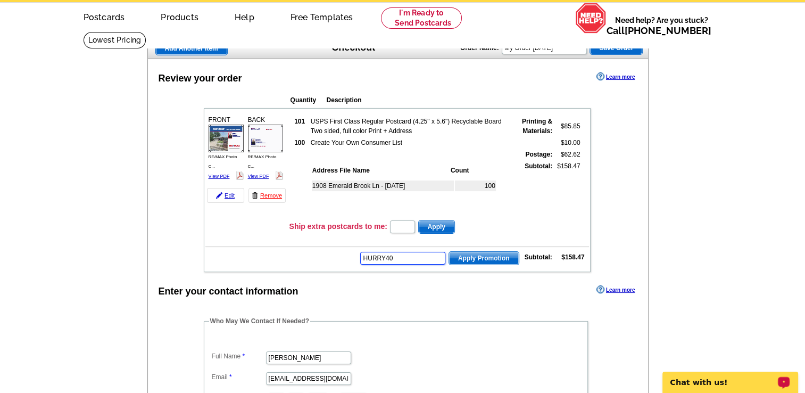
type input "HURRY40"
click at [484, 252] on span "Apply Promotion" at bounding box center [484, 258] width 70 height 13
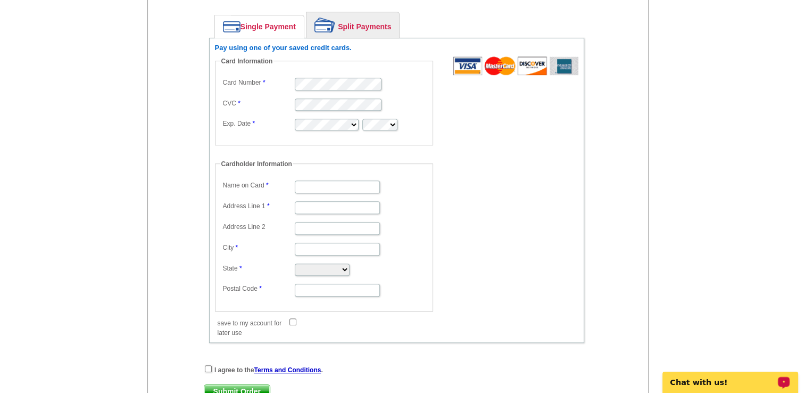
scroll to position [564, 0]
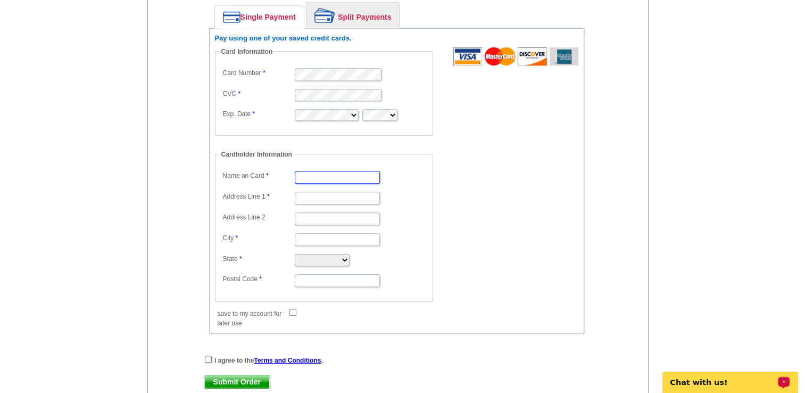
click at [343, 171] on input "Name on Card" at bounding box center [337, 177] width 85 height 13
click at [319, 194] on input "Address Line 1" at bounding box center [337, 198] width 85 height 13
click at [543, 170] on form "Card Information Card Number CVC Exp. Date Cardholder Information Name on Card …" at bounding box center [396, 182] width 363 height 270
click at [305, 171] on input "Name on Card" at bounding box center [337, 177] width 85 height 13
drag, startPoint x: 300, startPoint y: 169, endPoint x: 294, endPoint y: 169, distance: 6.4
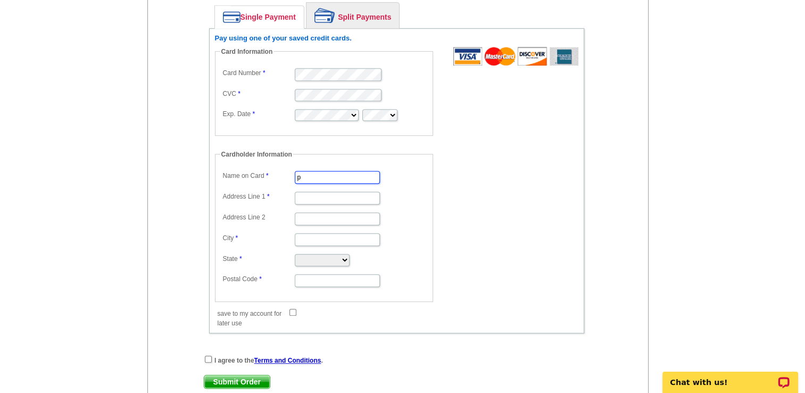
click at [294, 169] on dd "p" at bounding box center [324, 176] width 208 height 16
type input "[PERSON_NAME]"
click at [315, 193] on input "Address Line 1" at bounding box center [337, 198] width 85 height 13
type input "[STREET_ADDRESS]"
click at [313, 235] on input "City" at bounding box center [337, 239] width 85 height 13
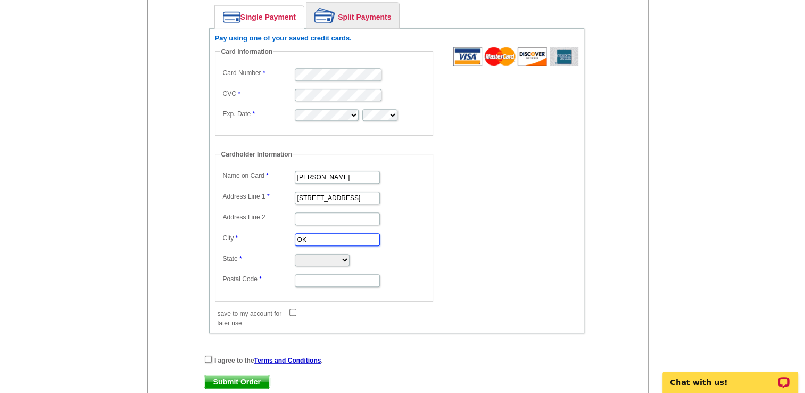
type input "OK"
click at [304, 254] on select "Alabama Alaska Arizona Arkansas California Colorado Connecticut District of Col…" at bounding box center [322, 260] width 55 height 12
select select "OK"
click at [295, 254] on select "Alabama Alaska Arizona Arkansas California Colorado Connecticut District of Col…" at bounding box center [322, 260] width 55 height 12
click at [311, 274] on input "Postal Code" at bounding box center [337, 280] width 85 height 13
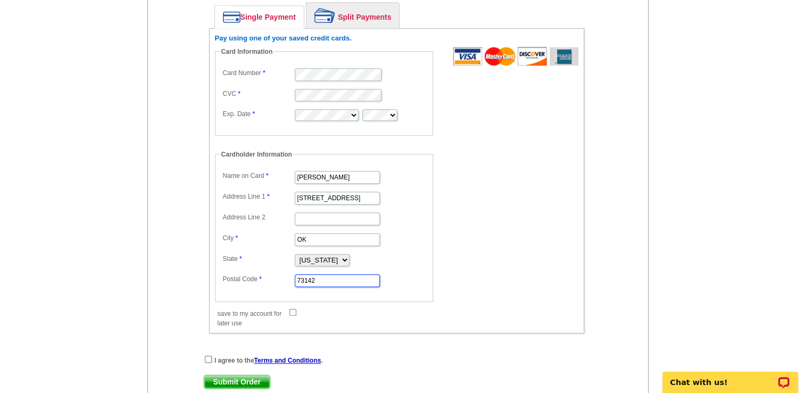
type input "73142"
click at [508, 214] on form "Card Information Card Number CVC Exp. Date Cardholder Information Name on Card …" at bounding box center [396, 182] width 363 height 270
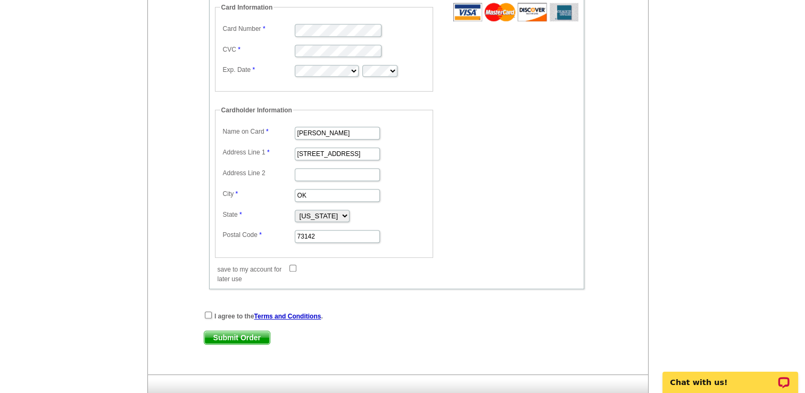
scroll to position [671, 0]
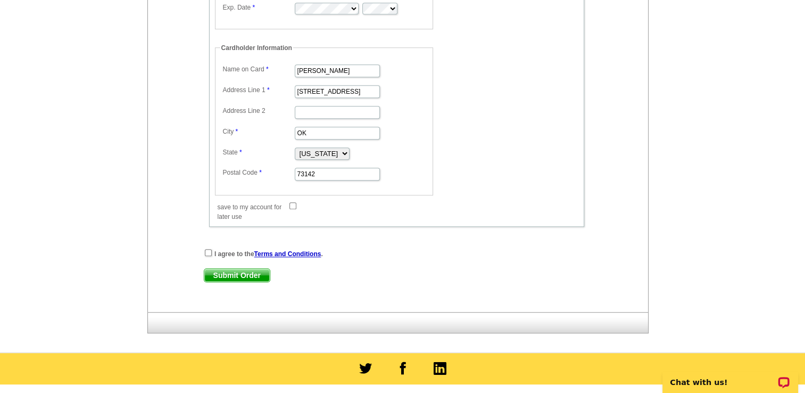
click at [239, 269] on span "Submit Order" at bounding box center [236, 275] width 65 height 13
click at [206, 249] on input "checkbox" at bounding box center [208, 252] width 7 height 7
checkbox input "true"
click at [221, 269] on span "Submit Order" at bounding box center [236, 275] width 65 height 13
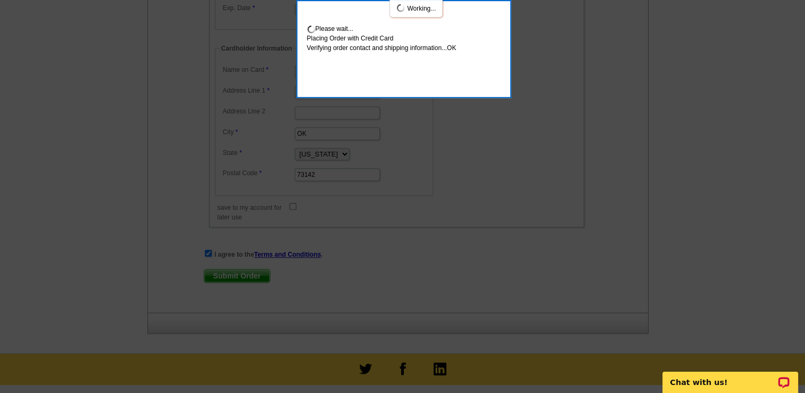
scroll to position [728, 0]
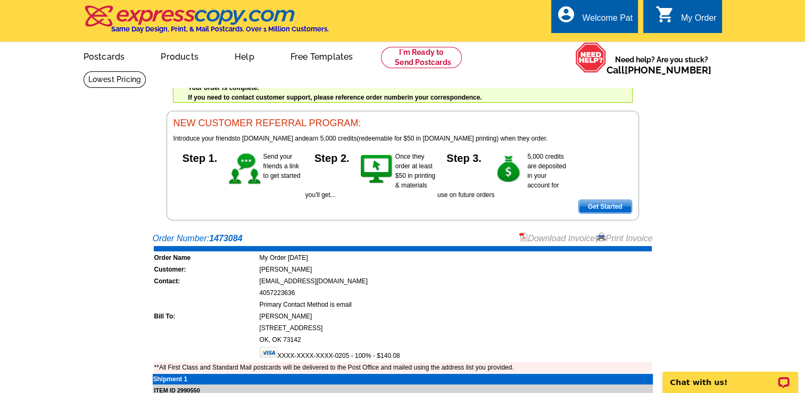
click at [561, 238] on link "Download Invoice" at bounding box center [557, 238] width 76 height 9
